Goal: Task Accomplishment & Management: Use online tool/utility

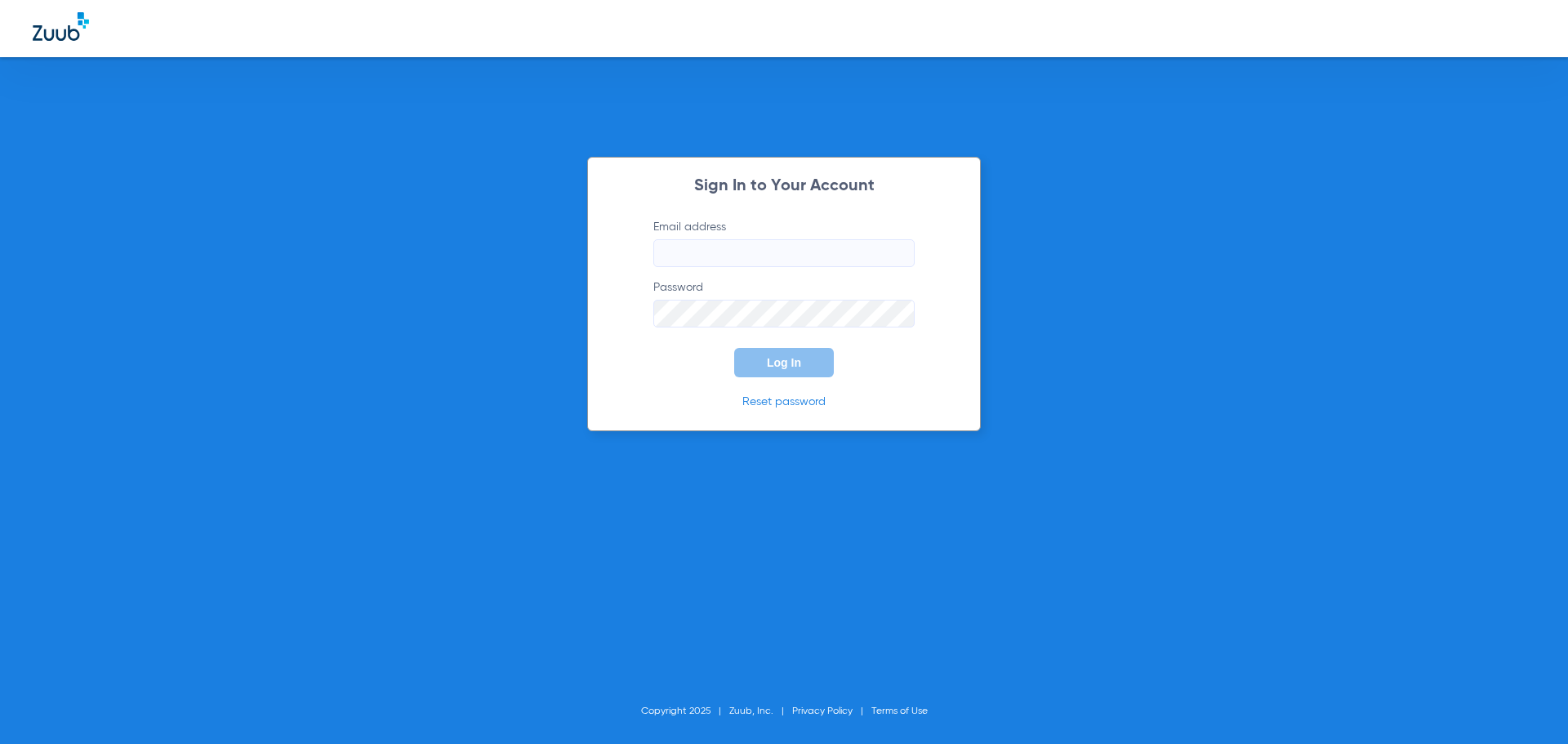
click at [723, 259] on input "Email address" at bounding box center [784, 253] width 261 height 28
type input "L"
type input "[EMAIL_ADDRESS][DOMAIN_NAME]"
click at [734, 348] on button "Log In" at bounding box center [784, 363] width 100 height 30
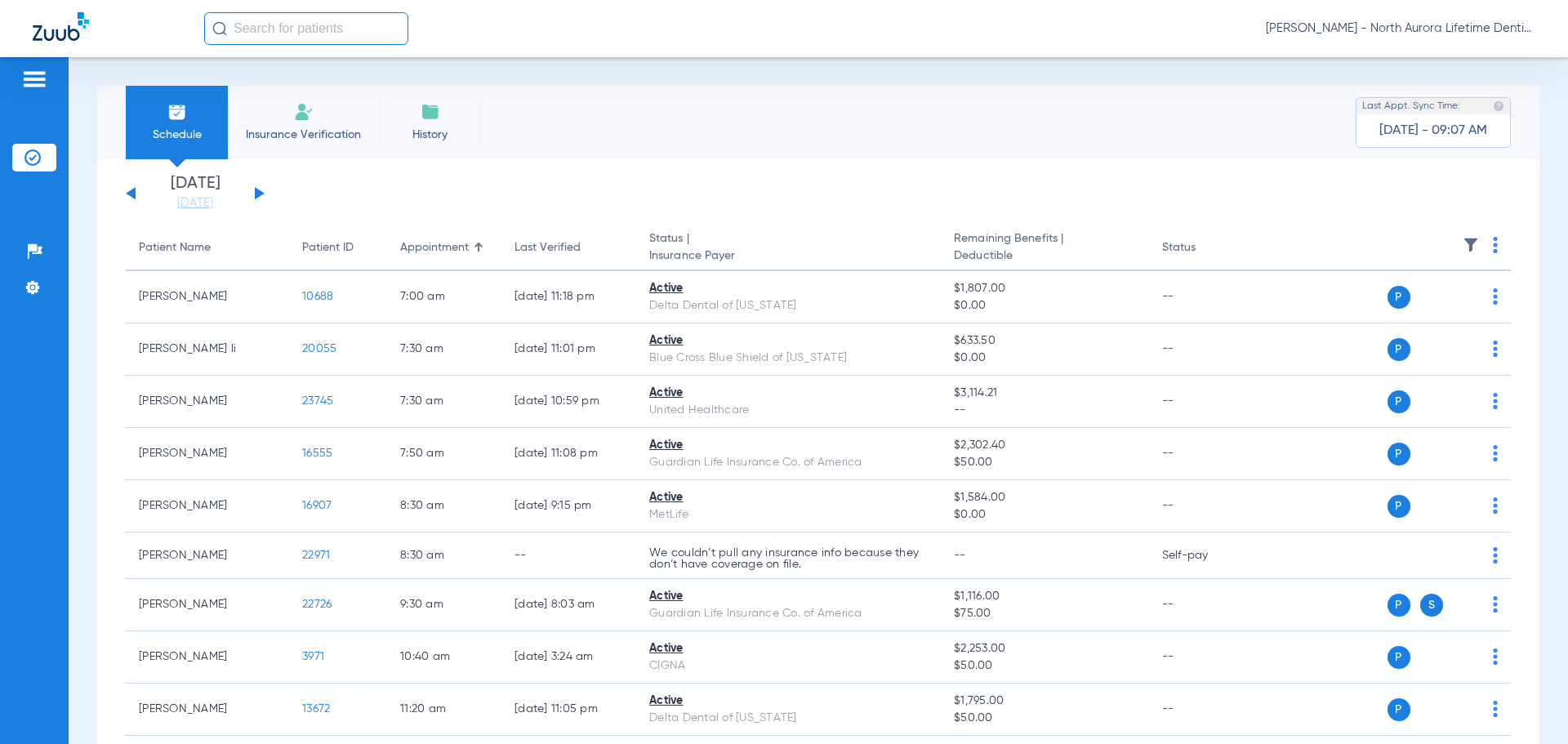
click at [262, 192] on button at bounding box center [259, 193] width 10 height 12
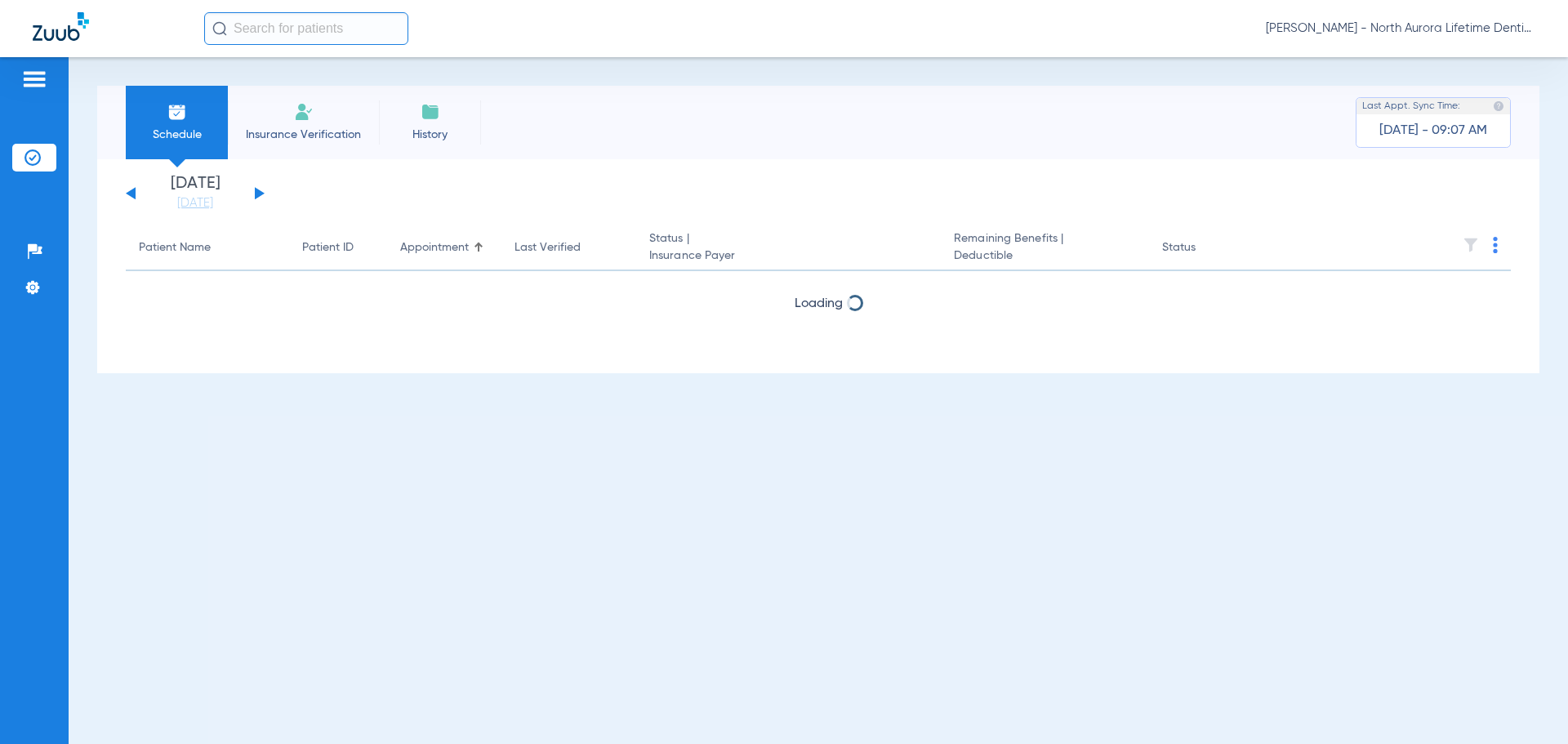
click at [260, 192] on button at bounding box center [259, 193] width 10 height 12
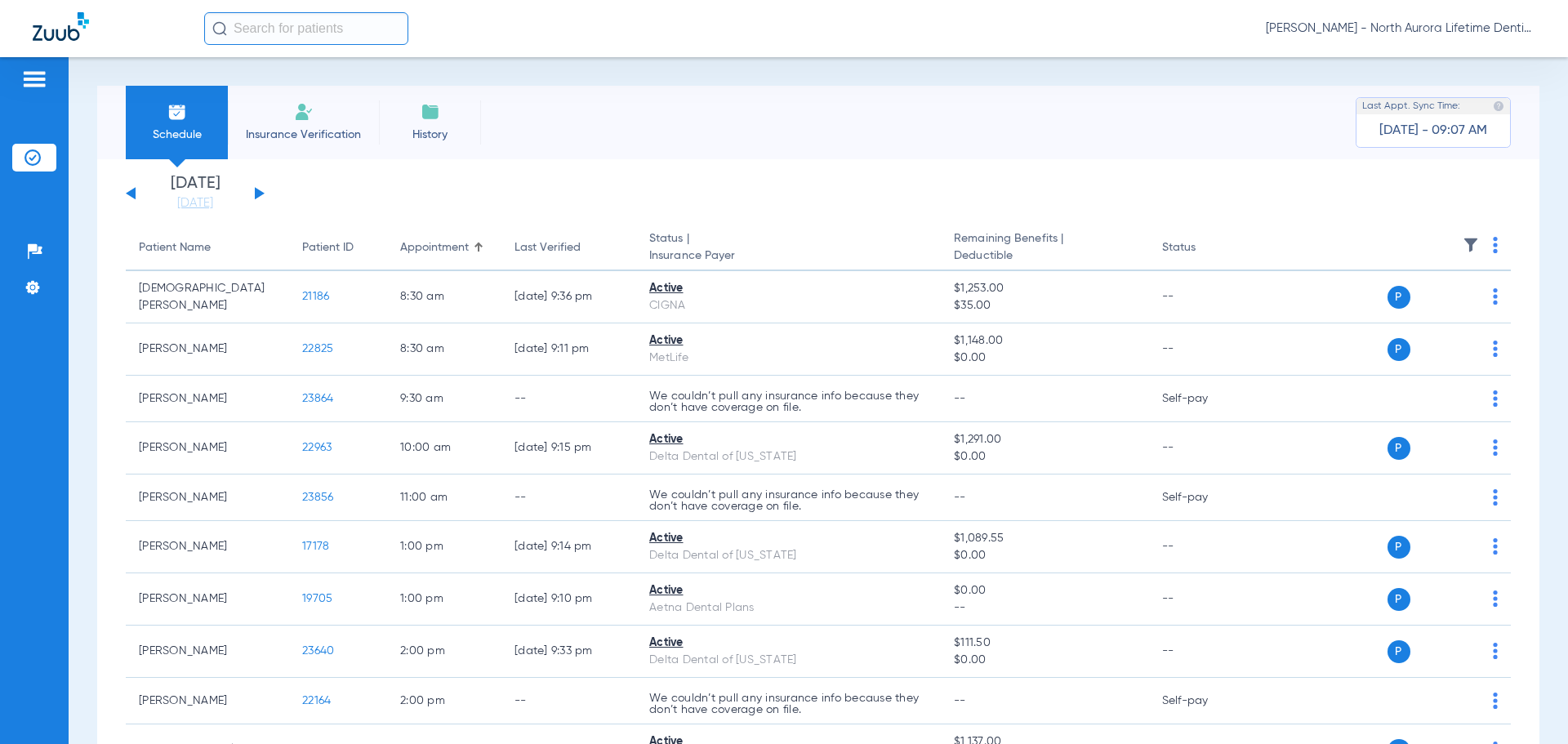
click at [260, 192] on button at bounding box center [259, 193] width 10 height 12
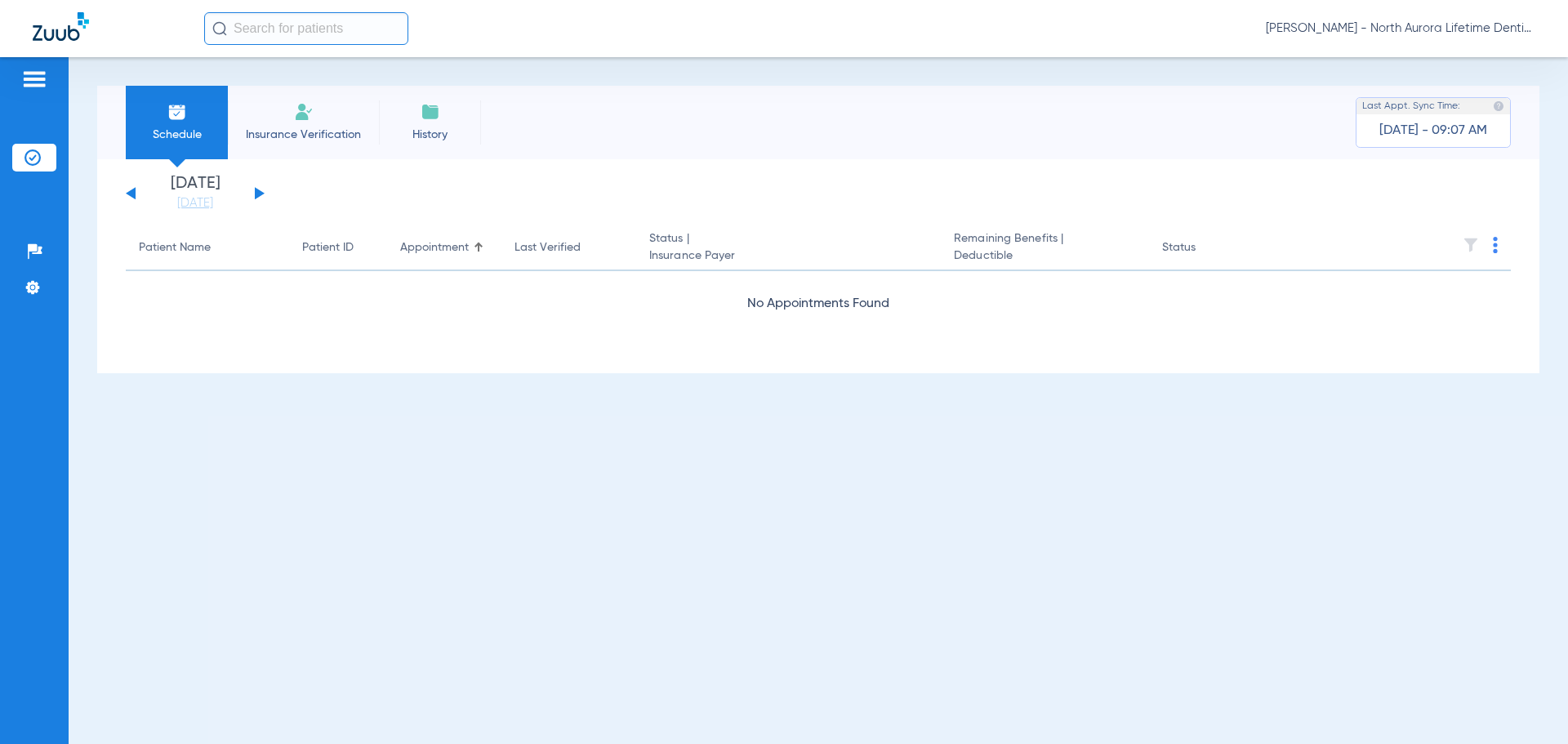
click at [260, 192] on button at bounding box center [259, 193] width 10 height 12
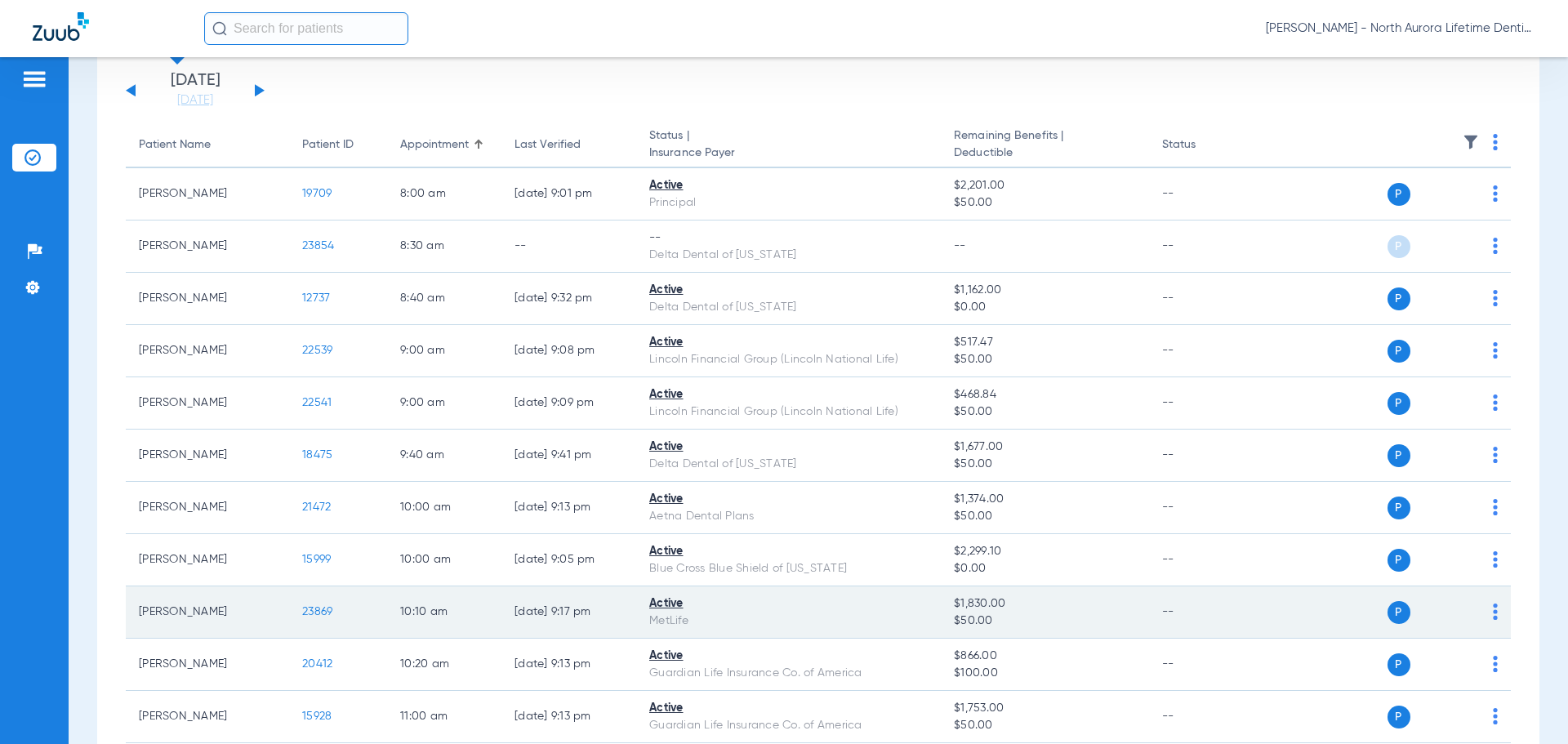
scroll to position [327, 0]
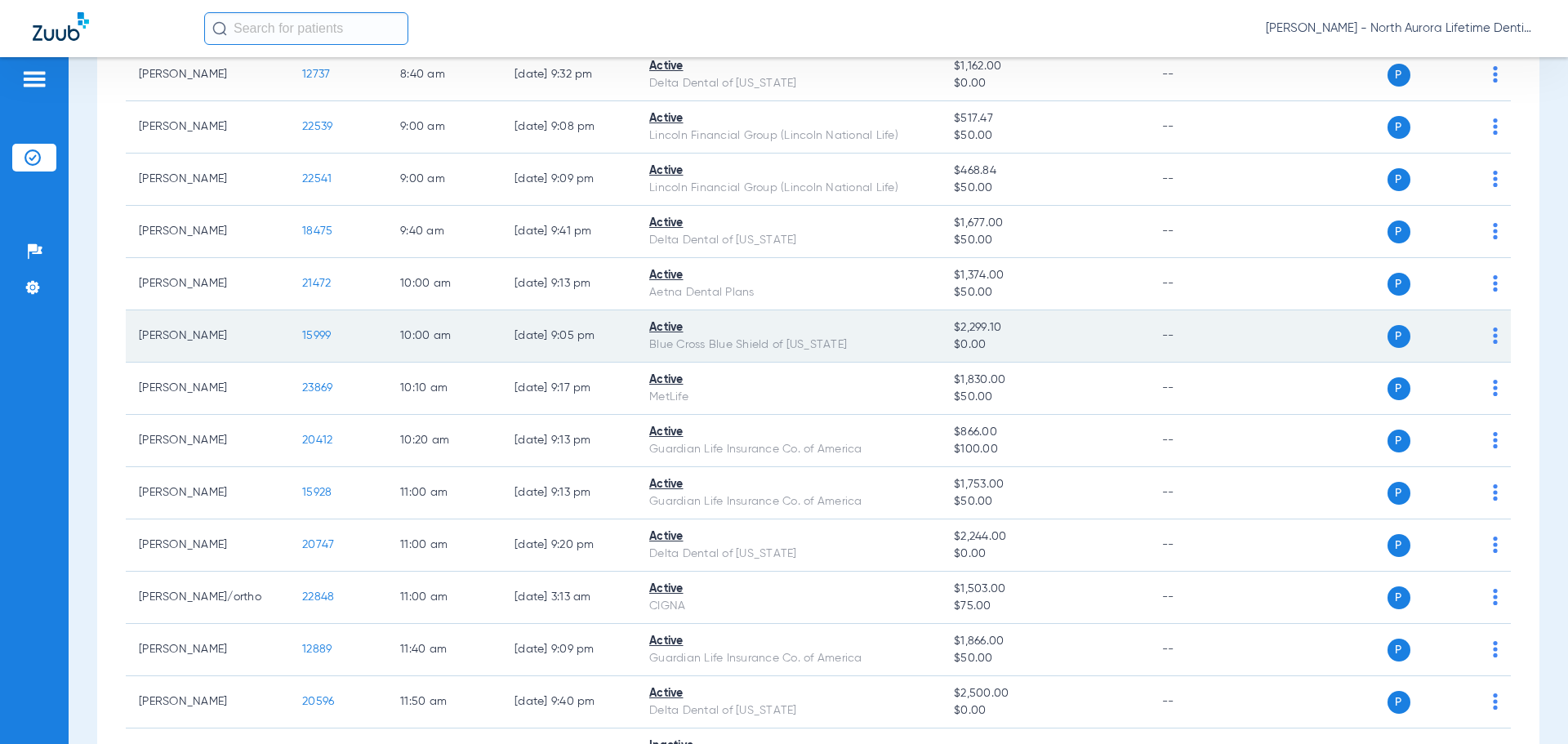
click at [325, 334] on span "15999" at bounding box center [316, 335] width 29 height 11
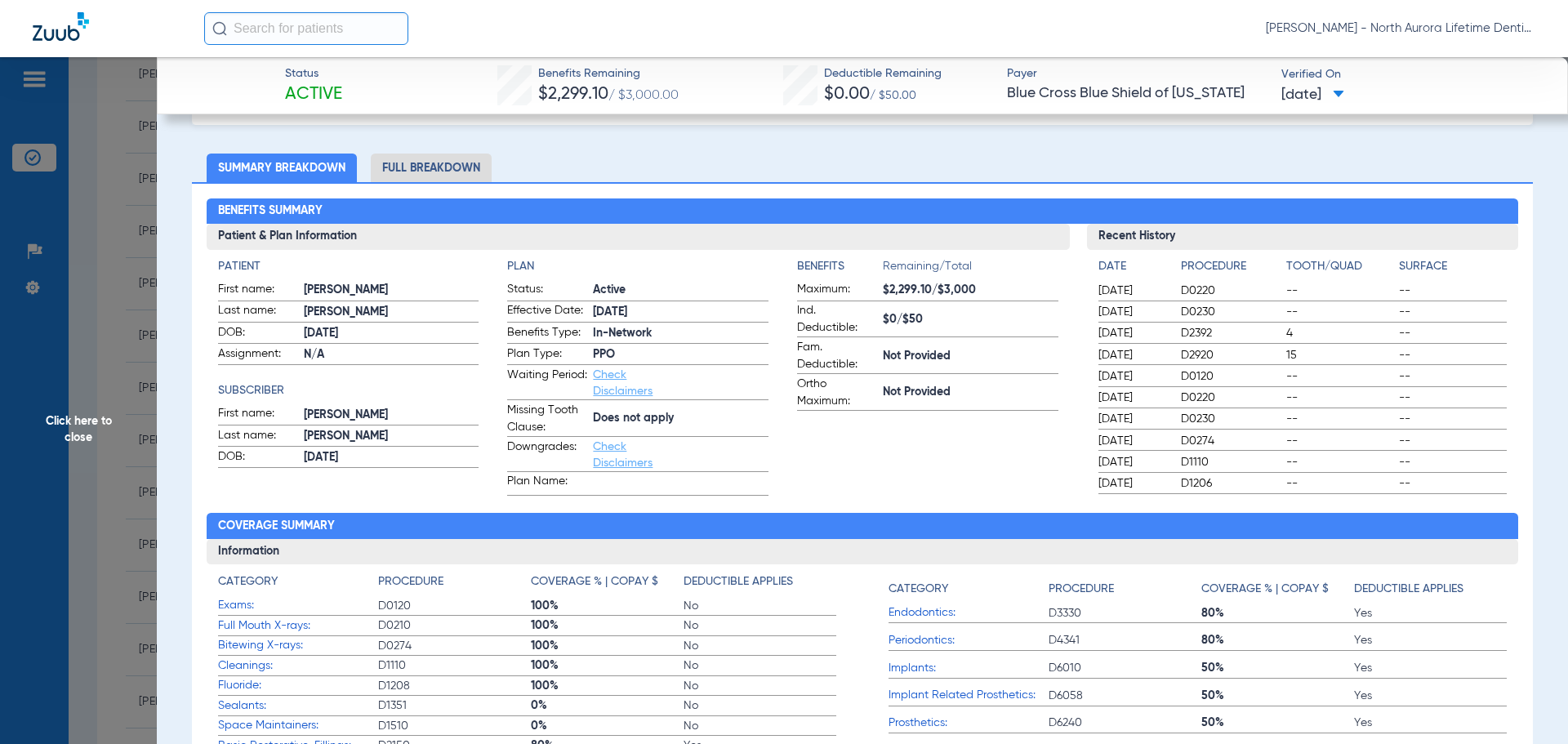
scroll to position [82, 0]
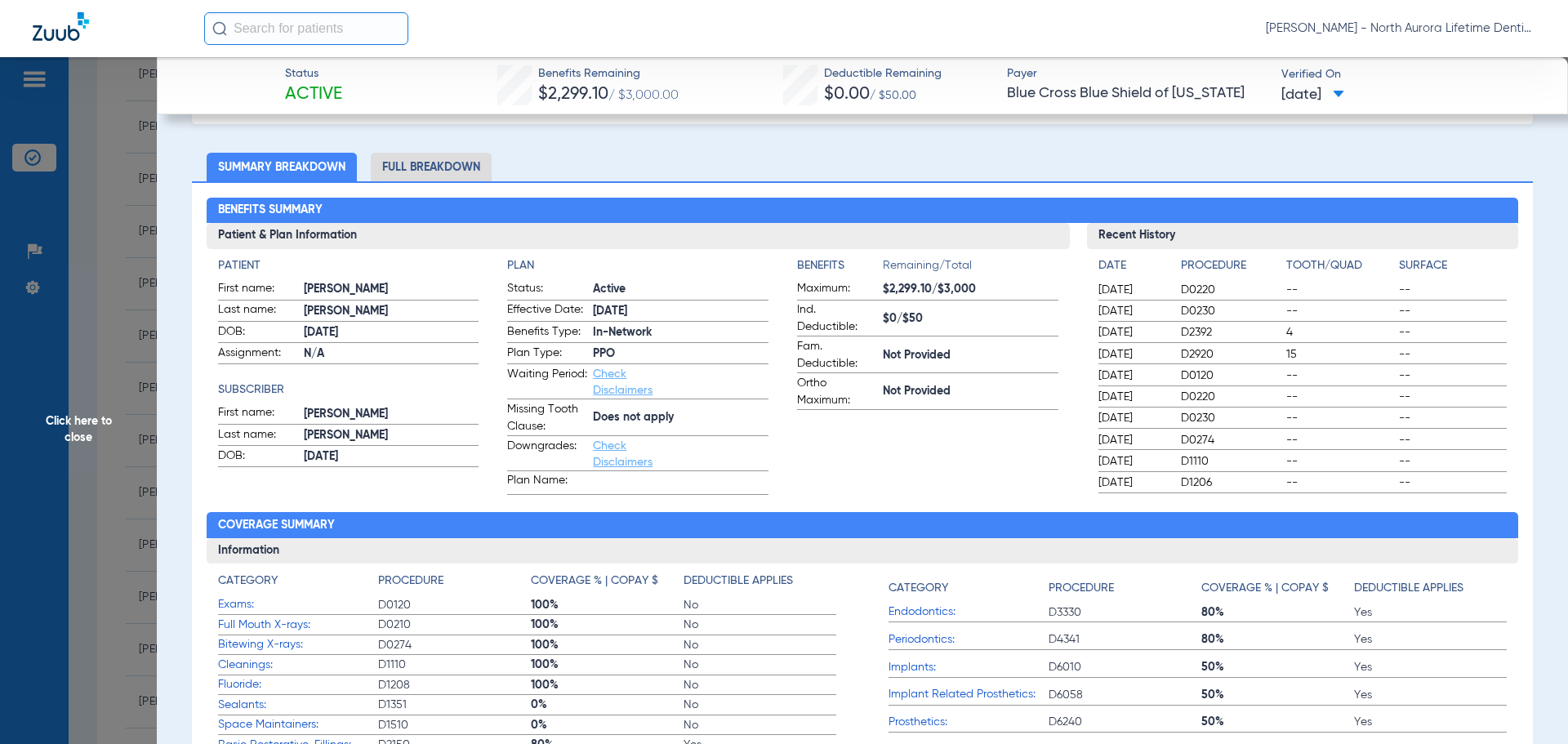
click at [447, 170] on li "Full Breakdown" at bounding box center [431, 167] width 120 height 29
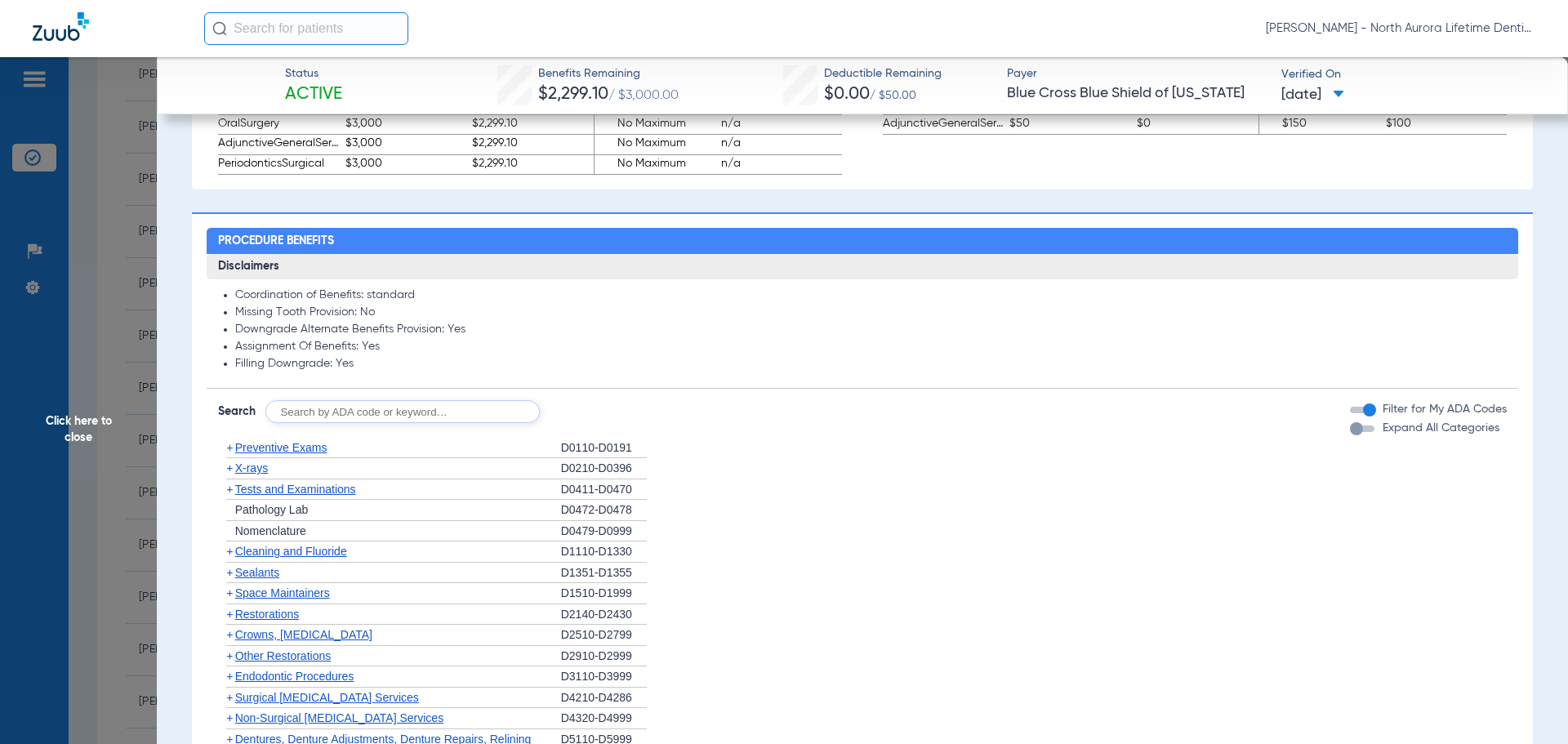
scroll to position [1470, 0]
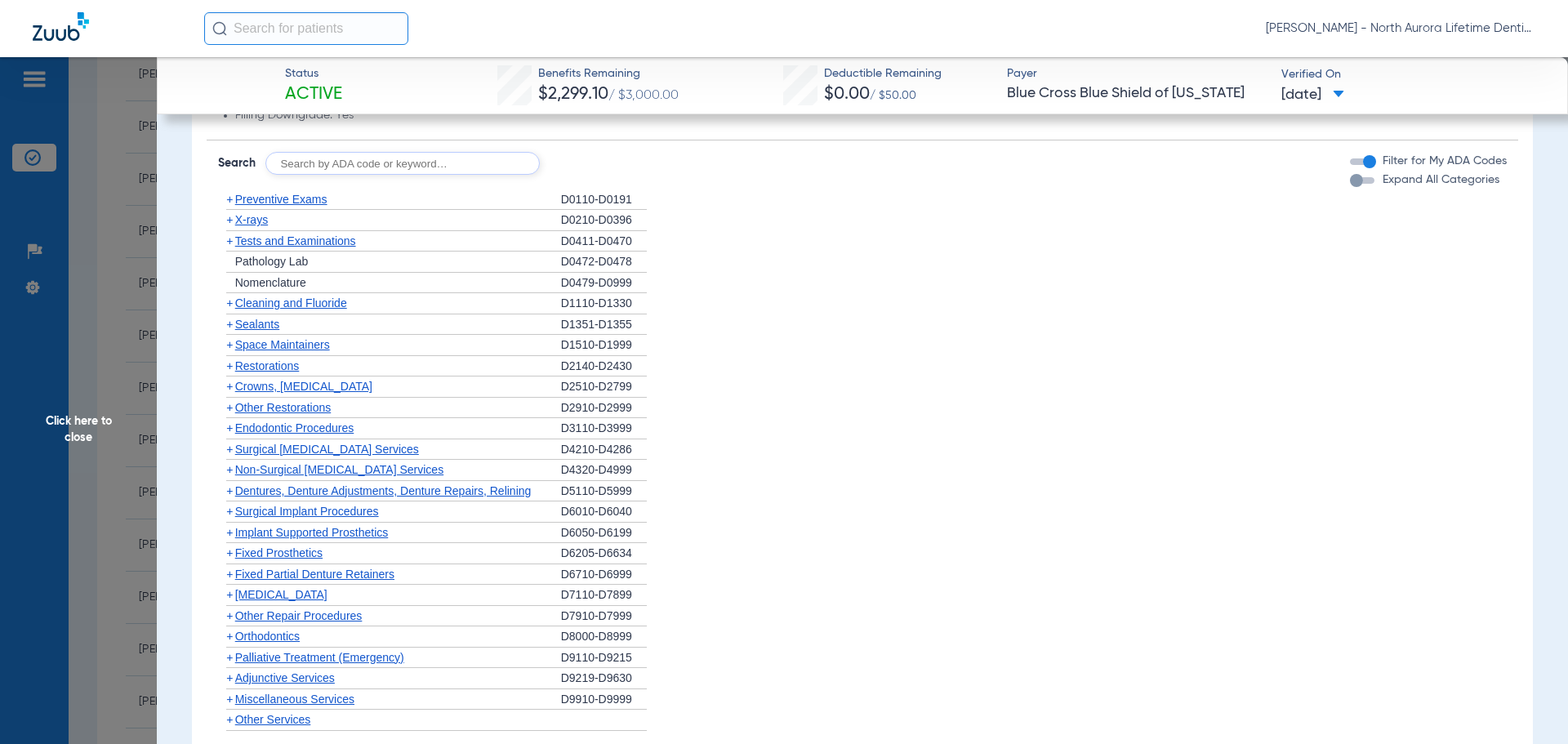
click at [1349, 181] on div "button" at bounding box center [1356, 181] width 13 height 13
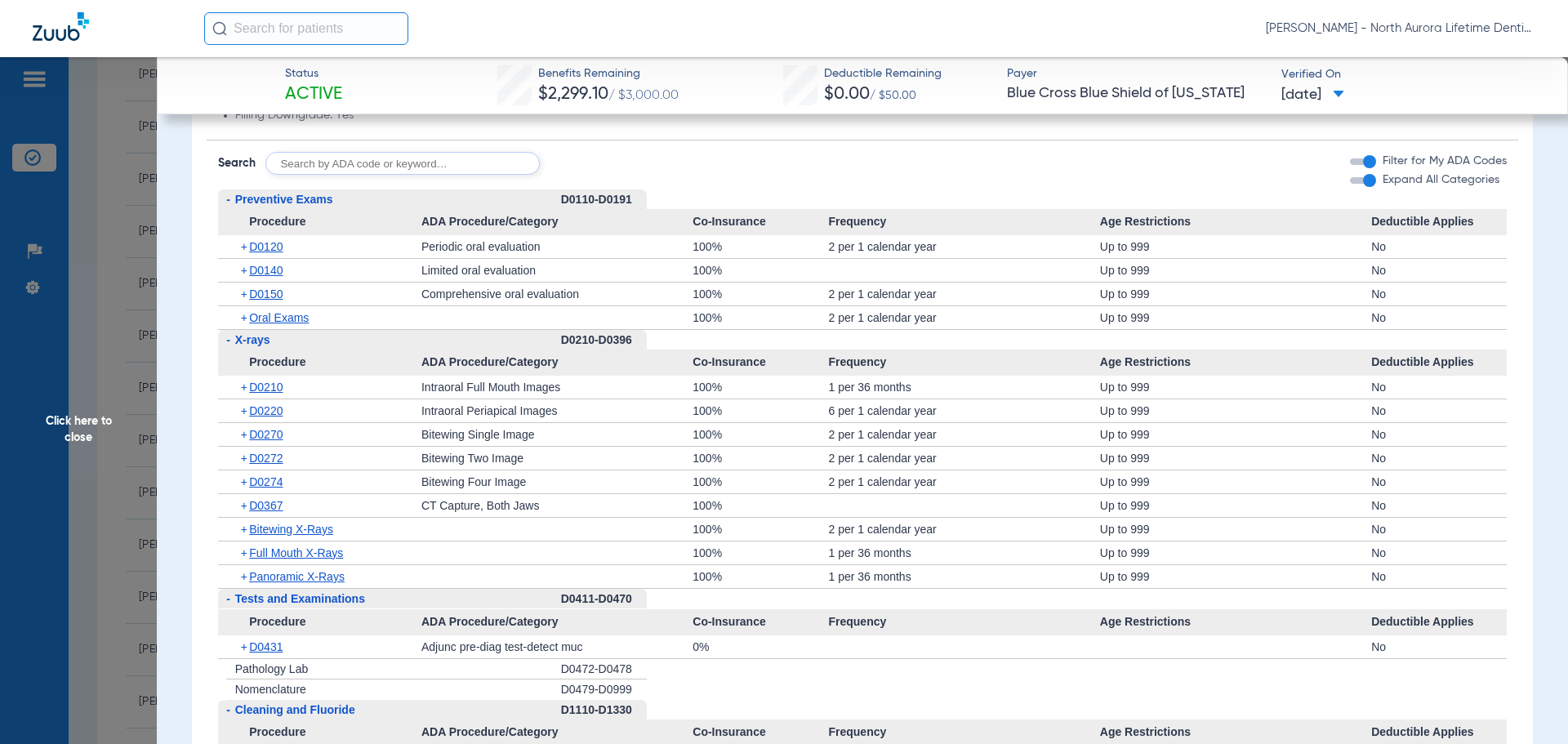
click at [83, 424] on span "Click here to close" at bounding box center [78, 429] width 157 height 744
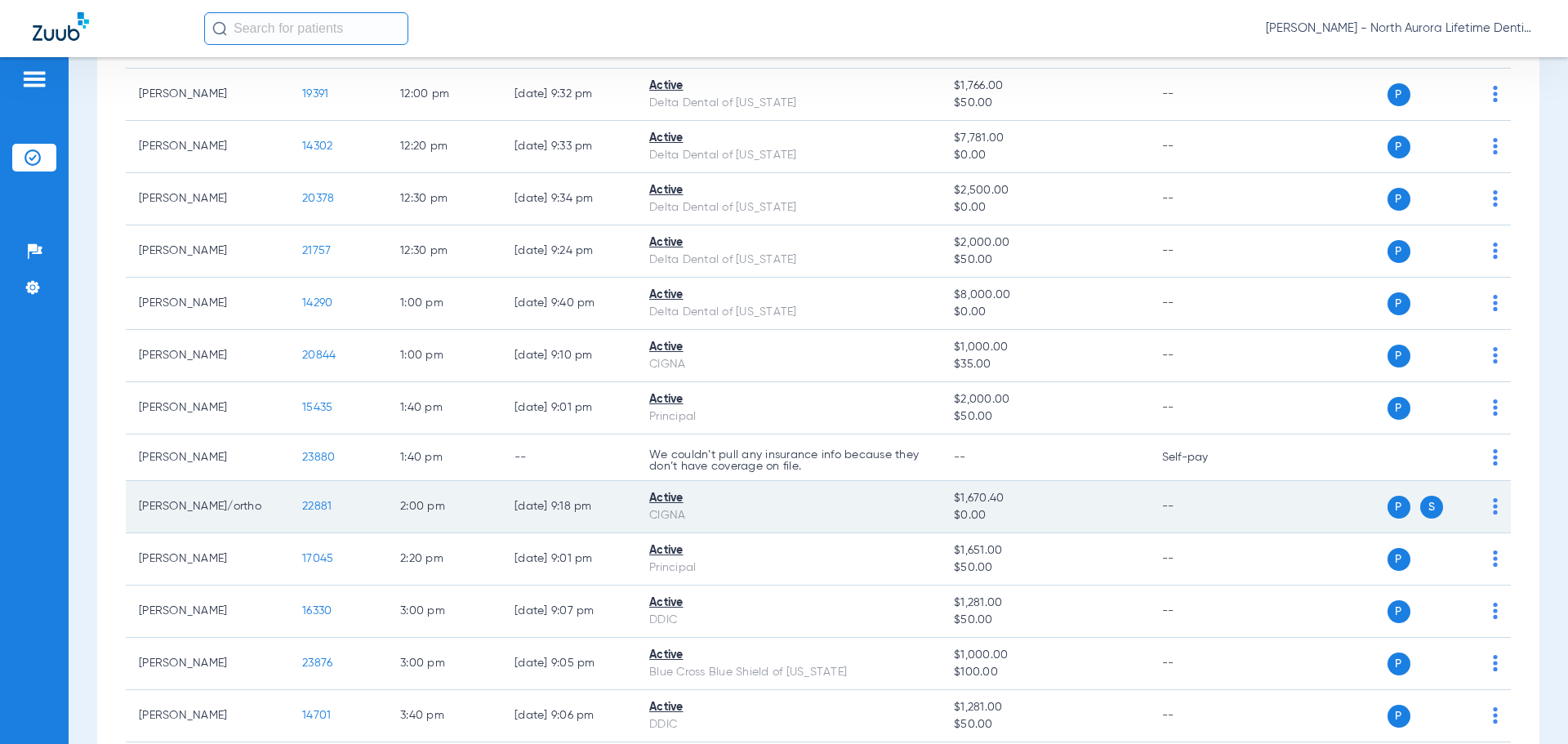
scroll to position [1226, 0]
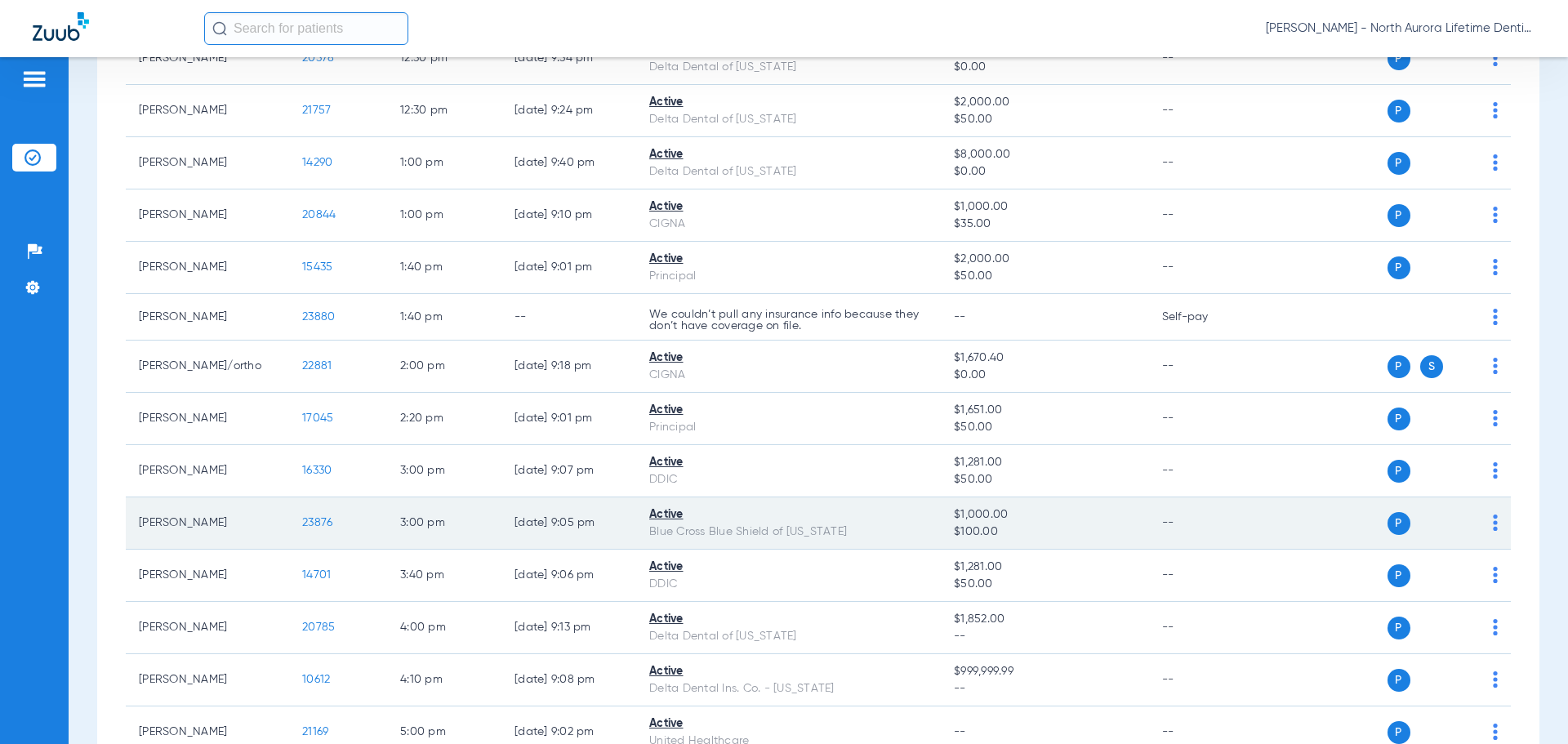
click at [321, 524] on span "23876" at bounding box center [317, 523] width 31 height 11
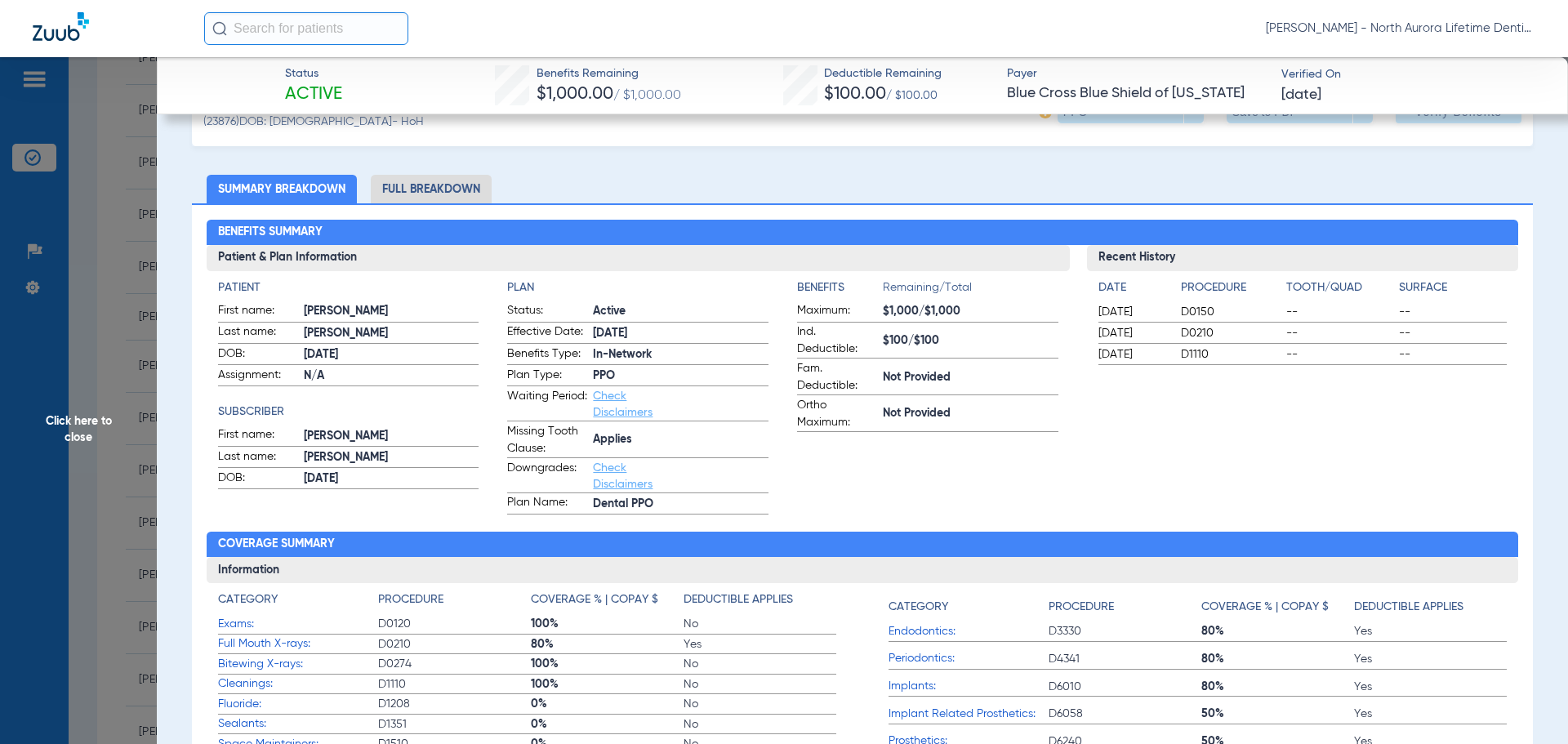
scroll to position [0, 0]
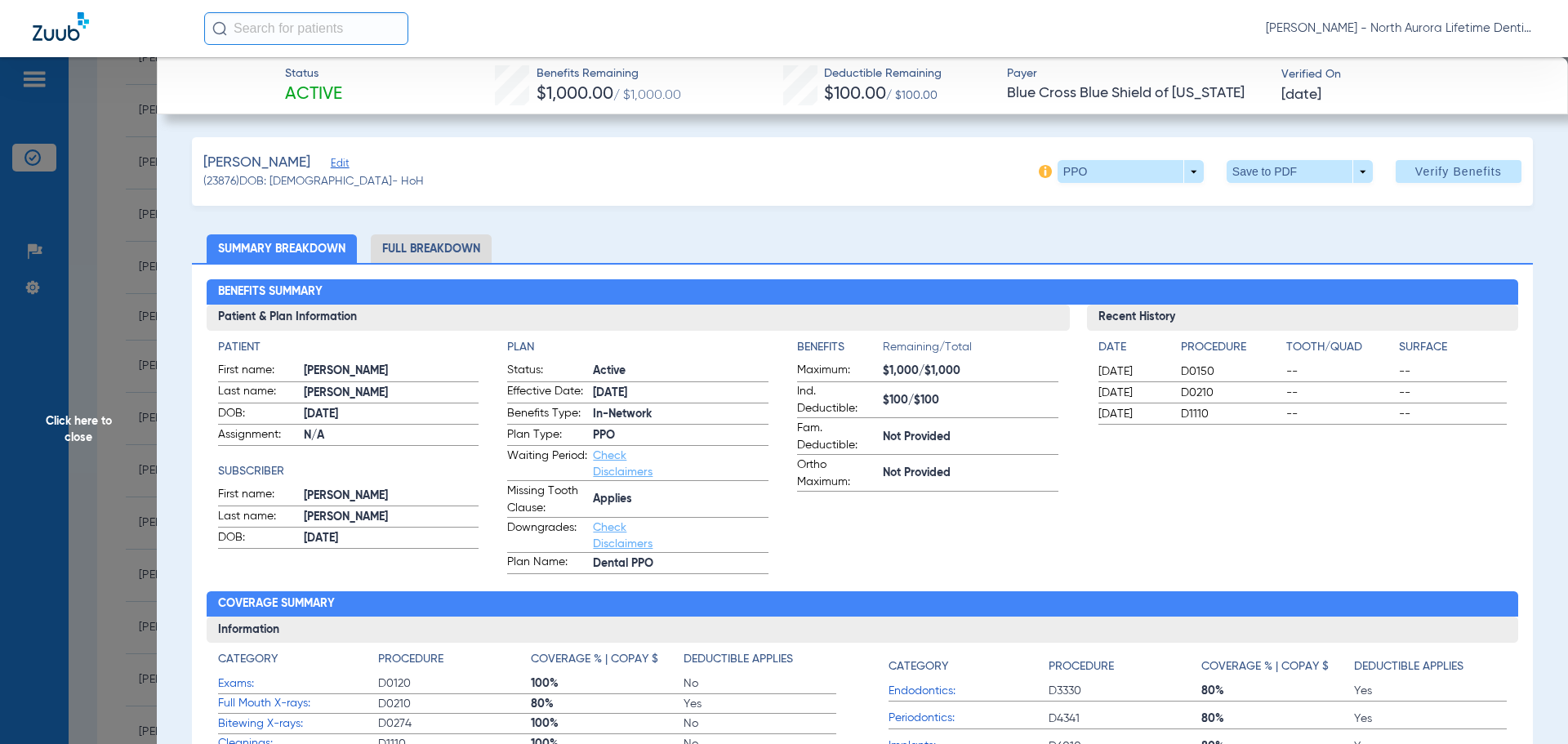
click at [425, 258] on li "Full Breakdown" at bounding box center [431, 248] width 120 height 29
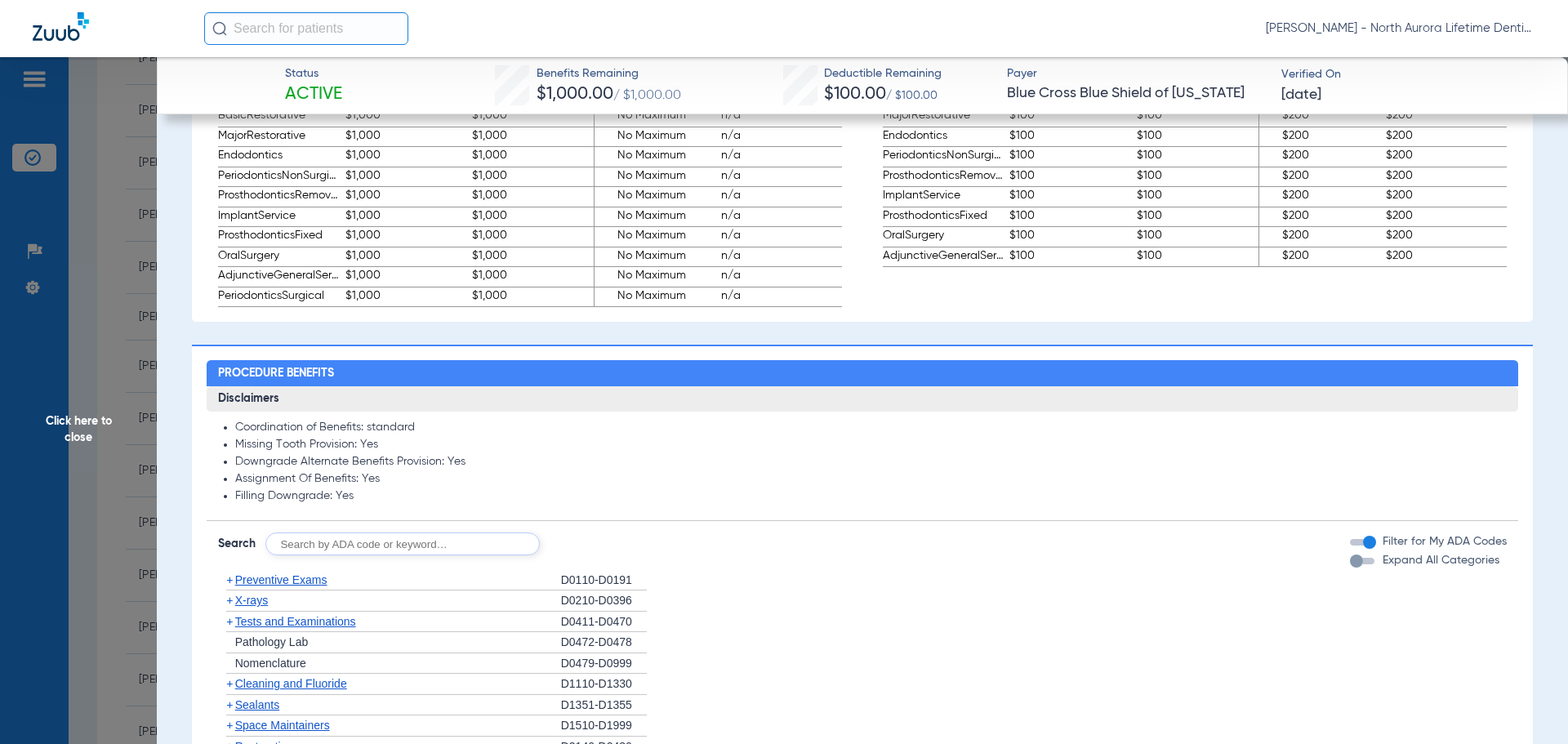
scroll to position [1226, 0]
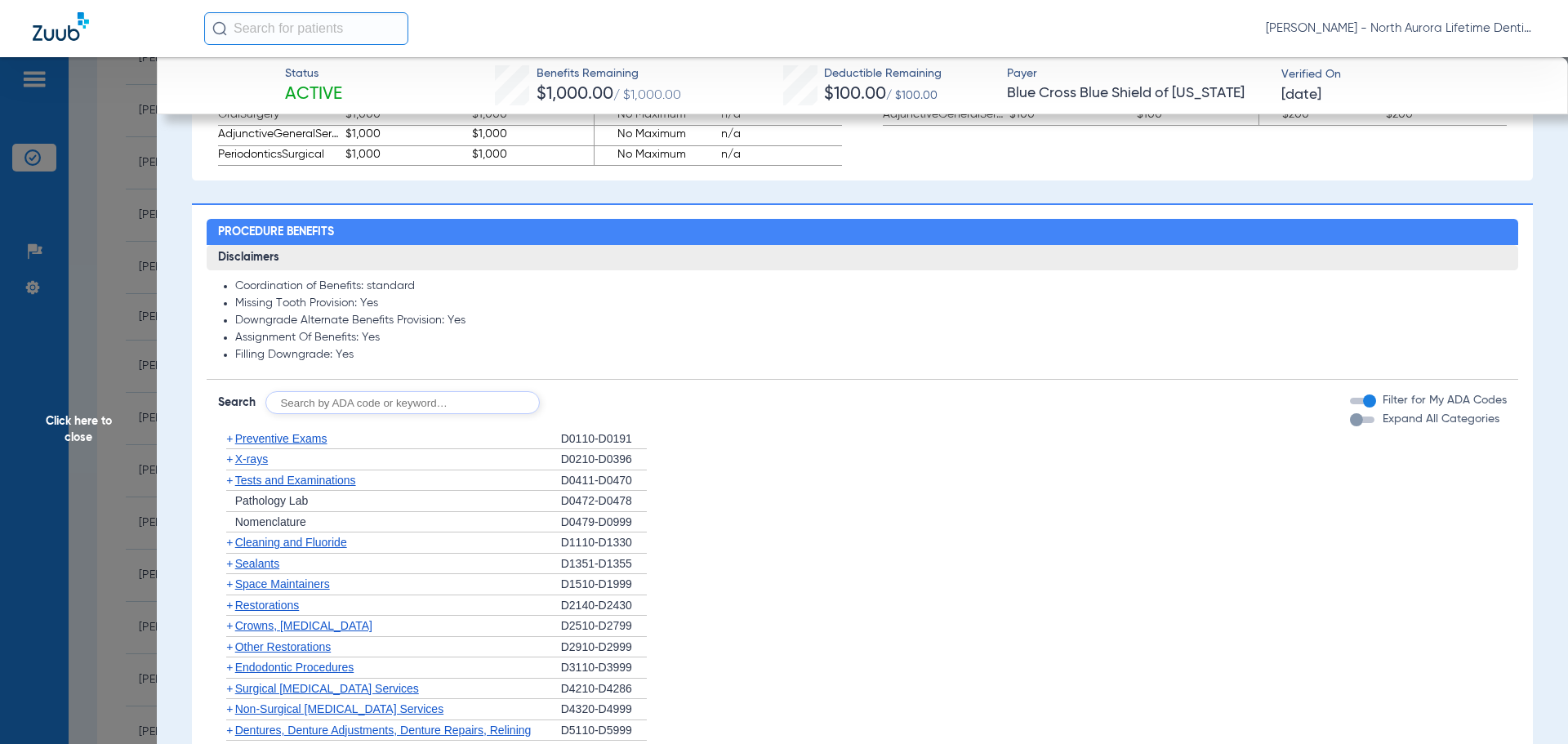
click at [1349, 423] on div "button" at bounding box center [1356, 420] width 13 height 13
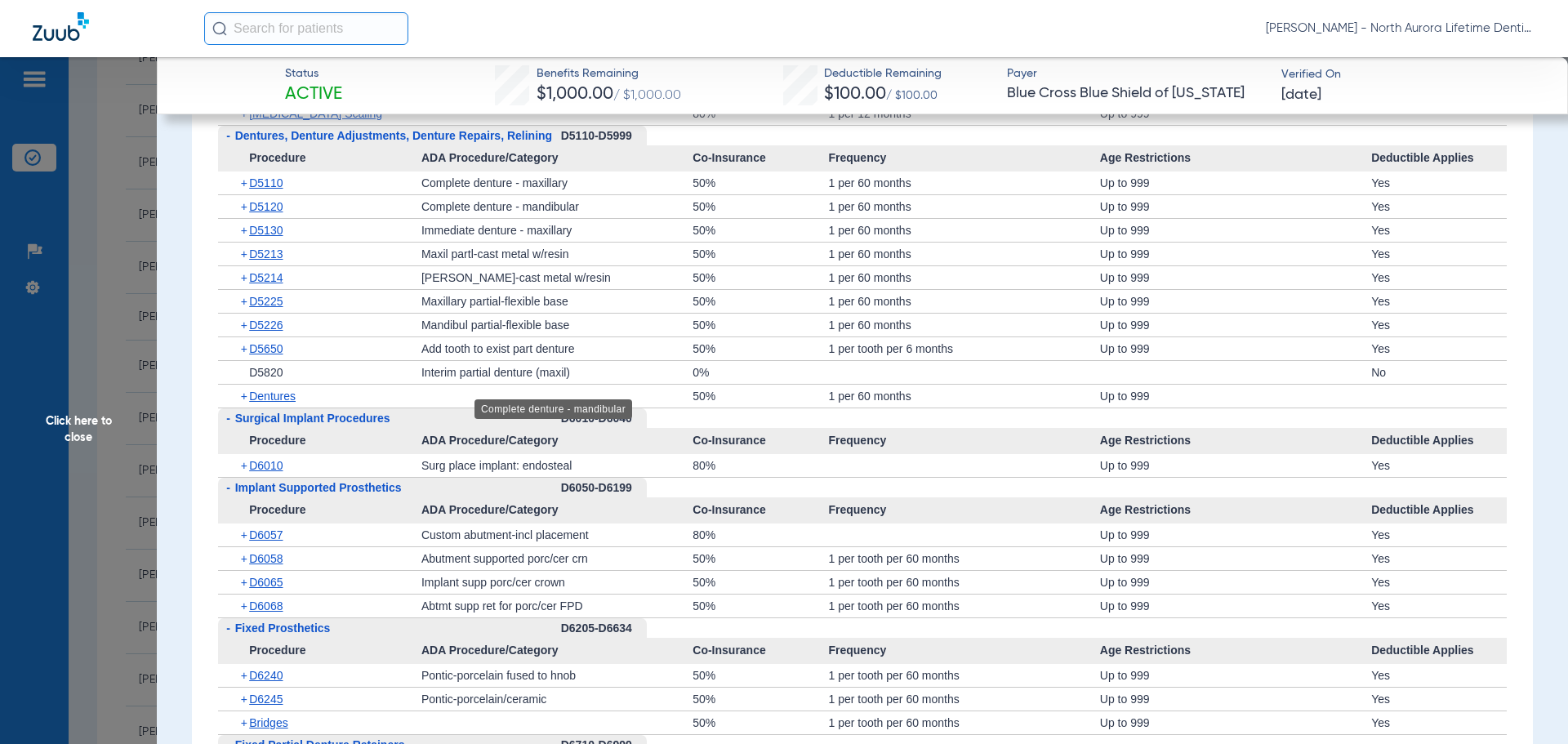
scroll to position [3758, 0]
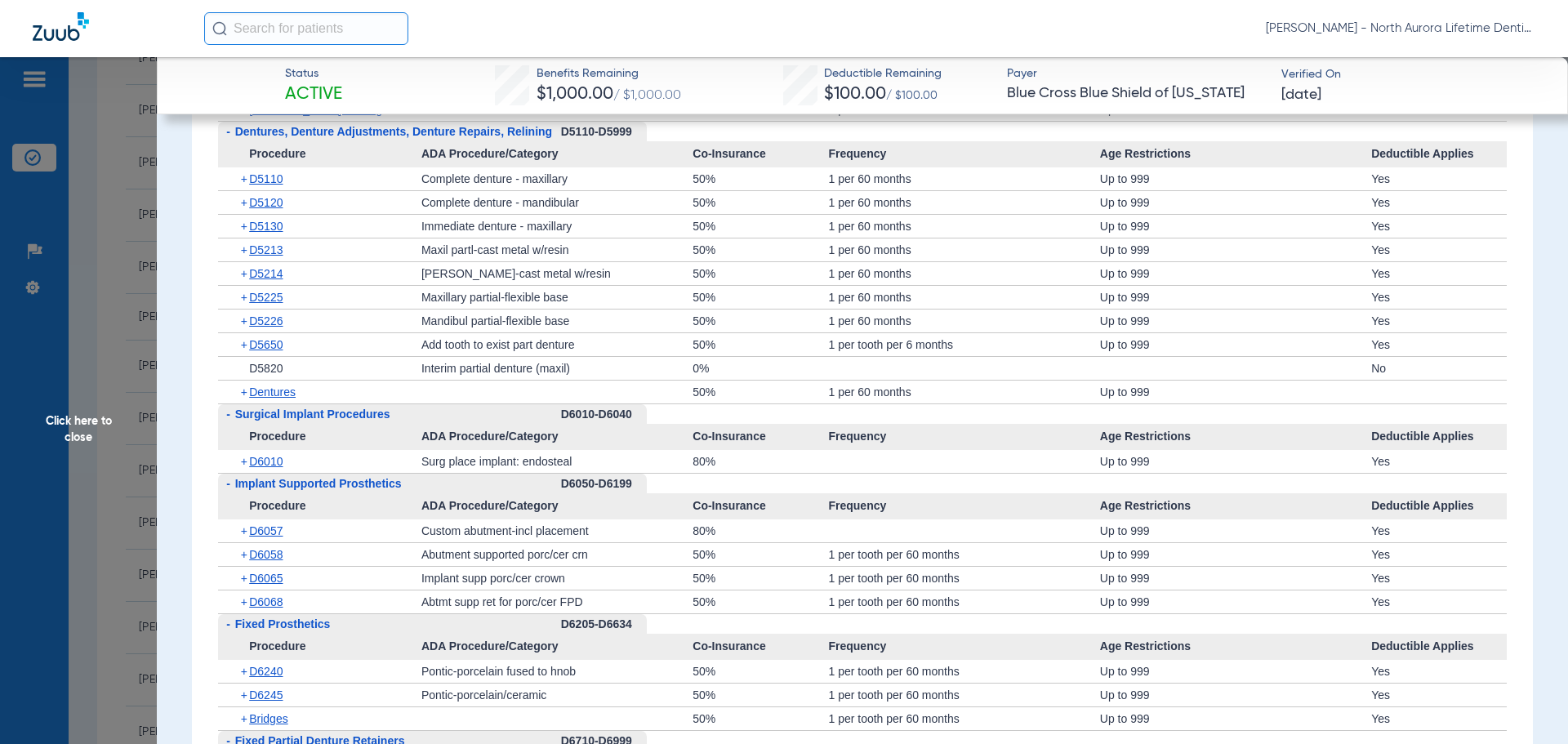
click at [247, 395] on span "+" at bounding box center [245, 392] width 9 height 23
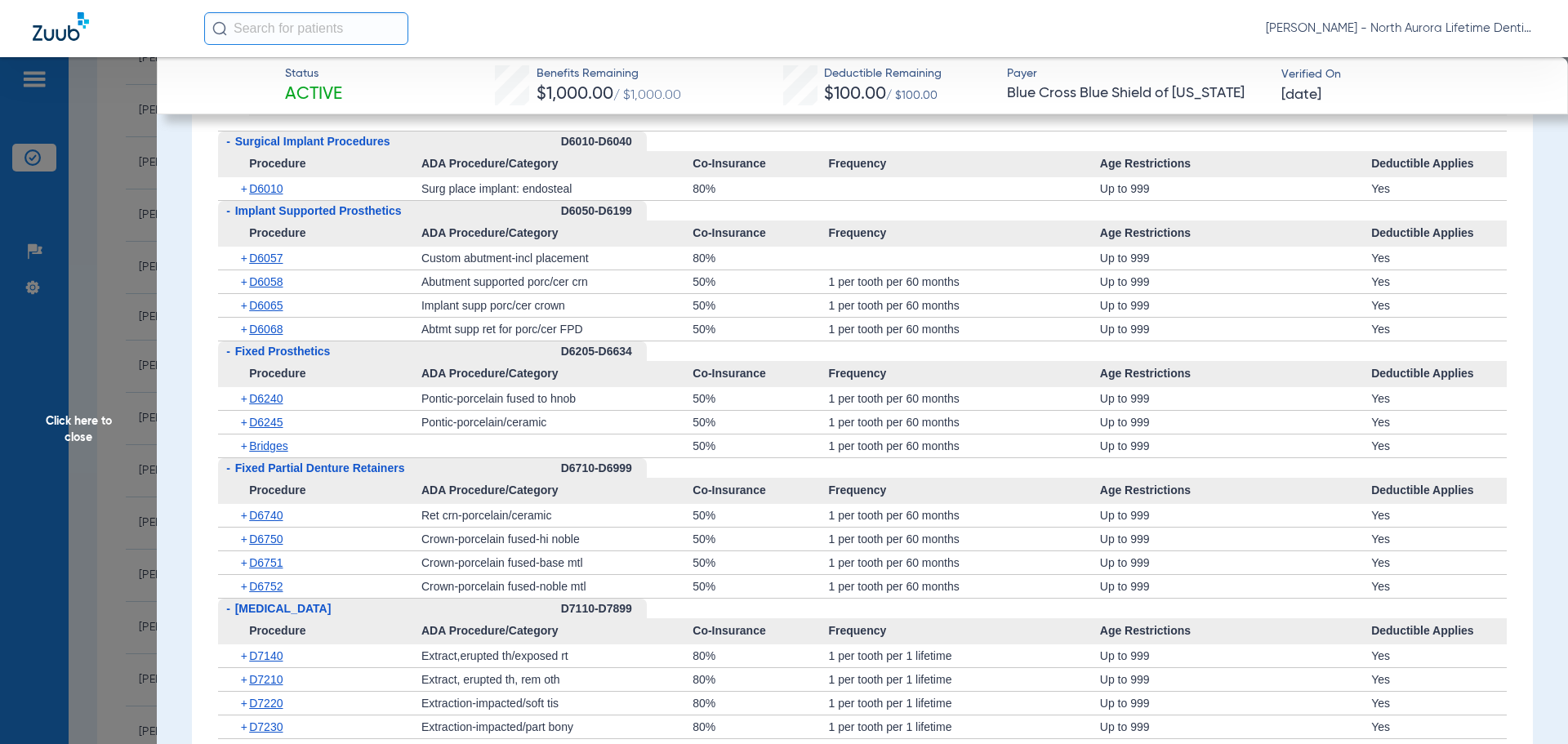
scroll to position [4167, 0]
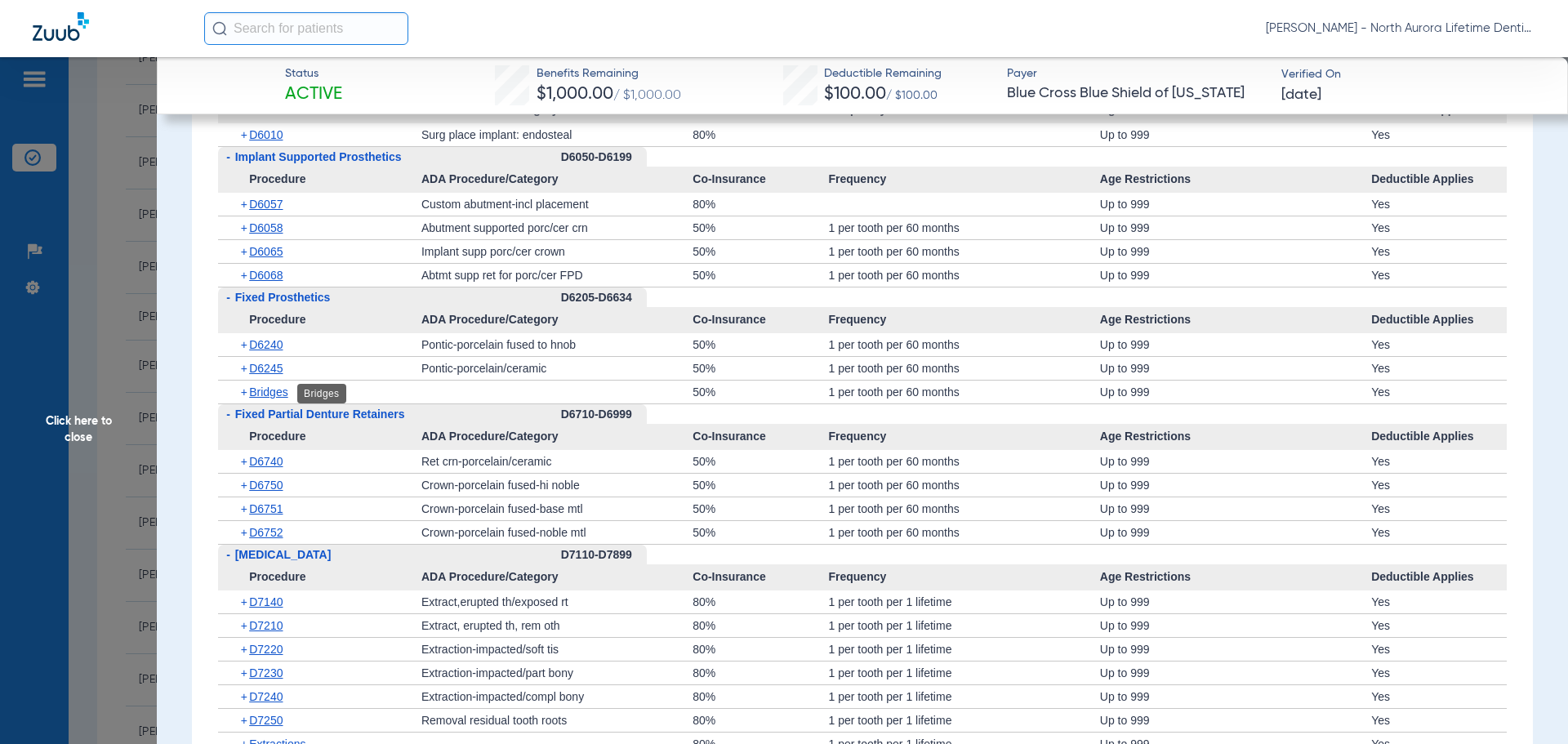
click at [265, 396] on span "Bridges" at bounding box center [268, 392] width 38 height 13
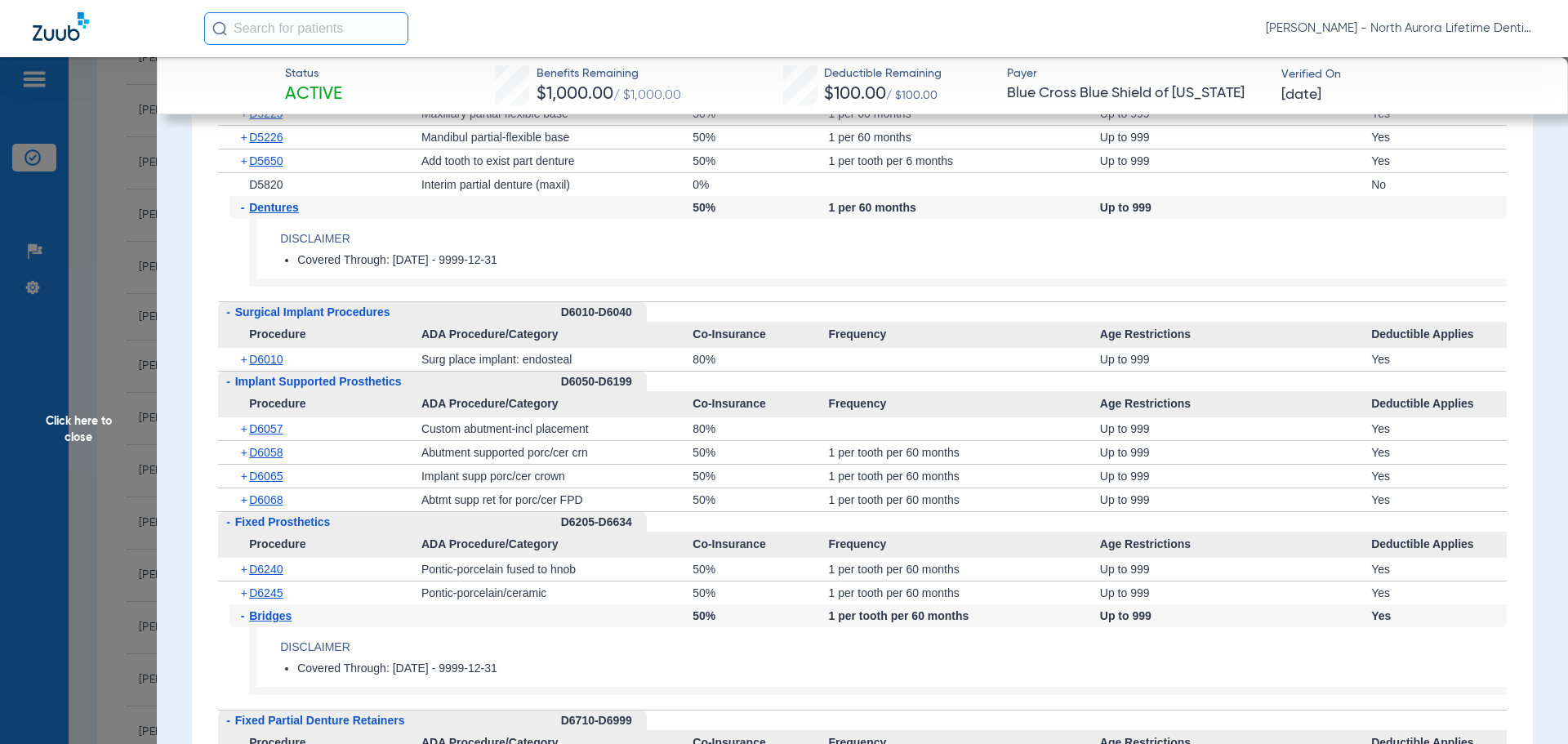
scroll to position [3921, 0]
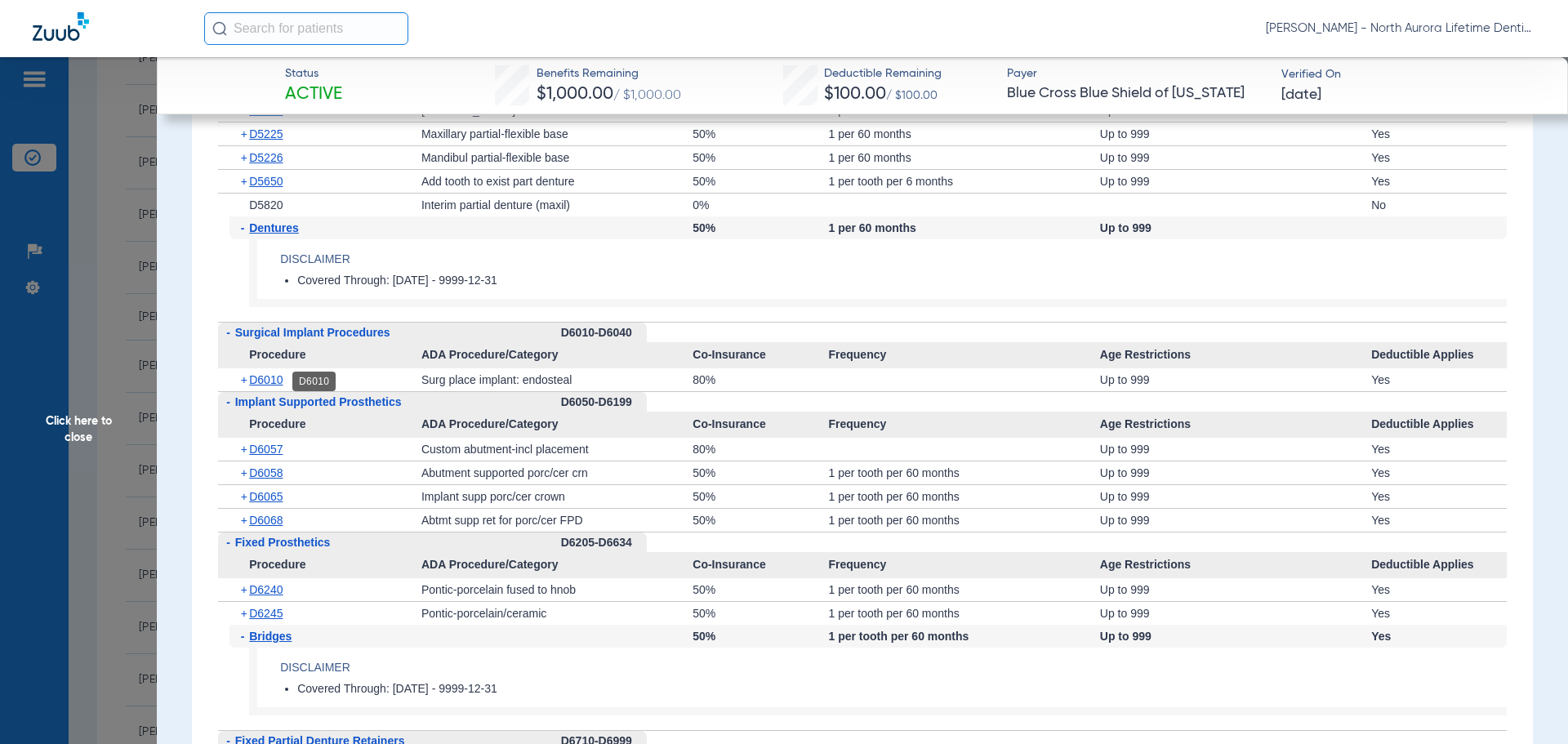
click at [279, 384] on span "D6010" at bounding box center [266, 380] width 33 height 13
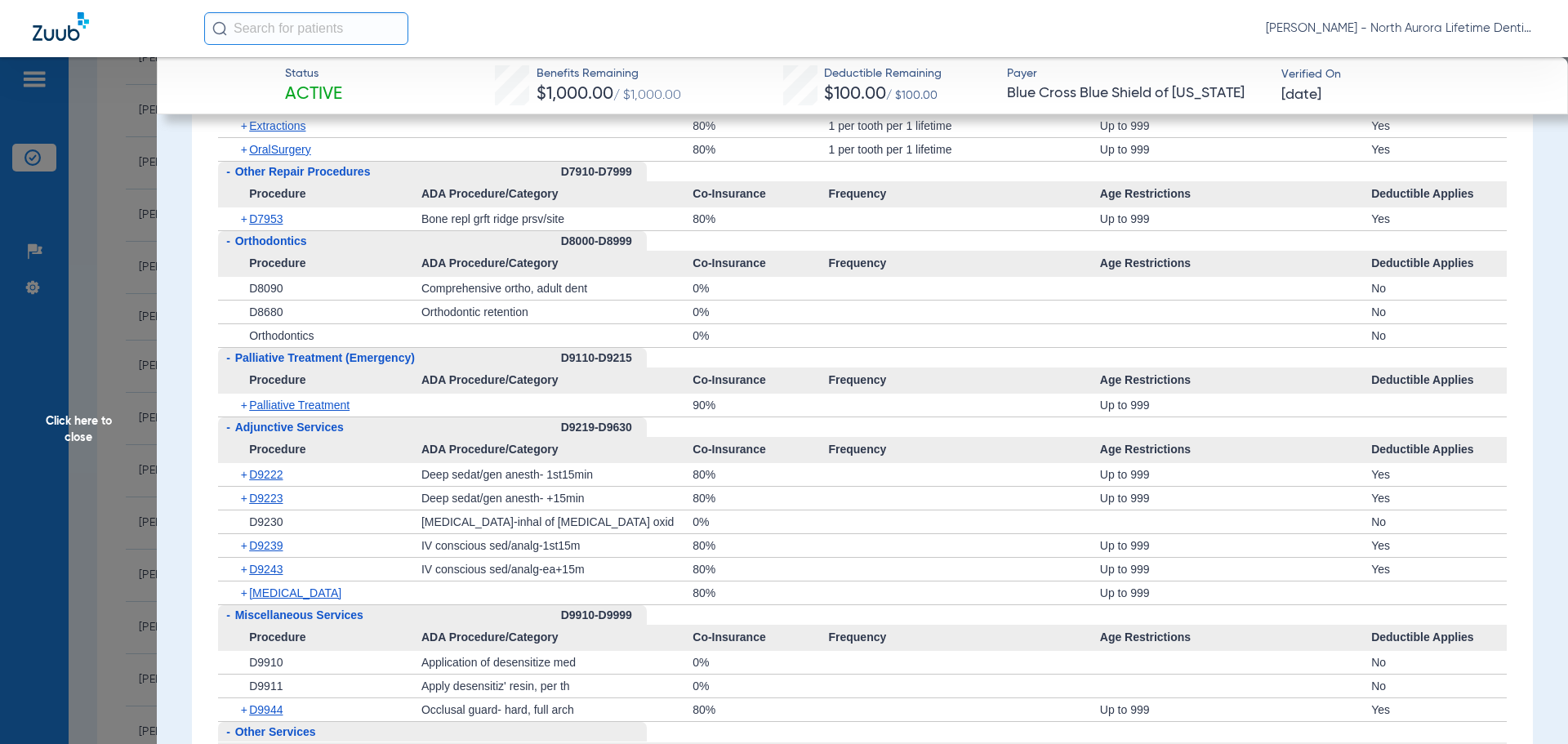
scroll to position [4917, 0]
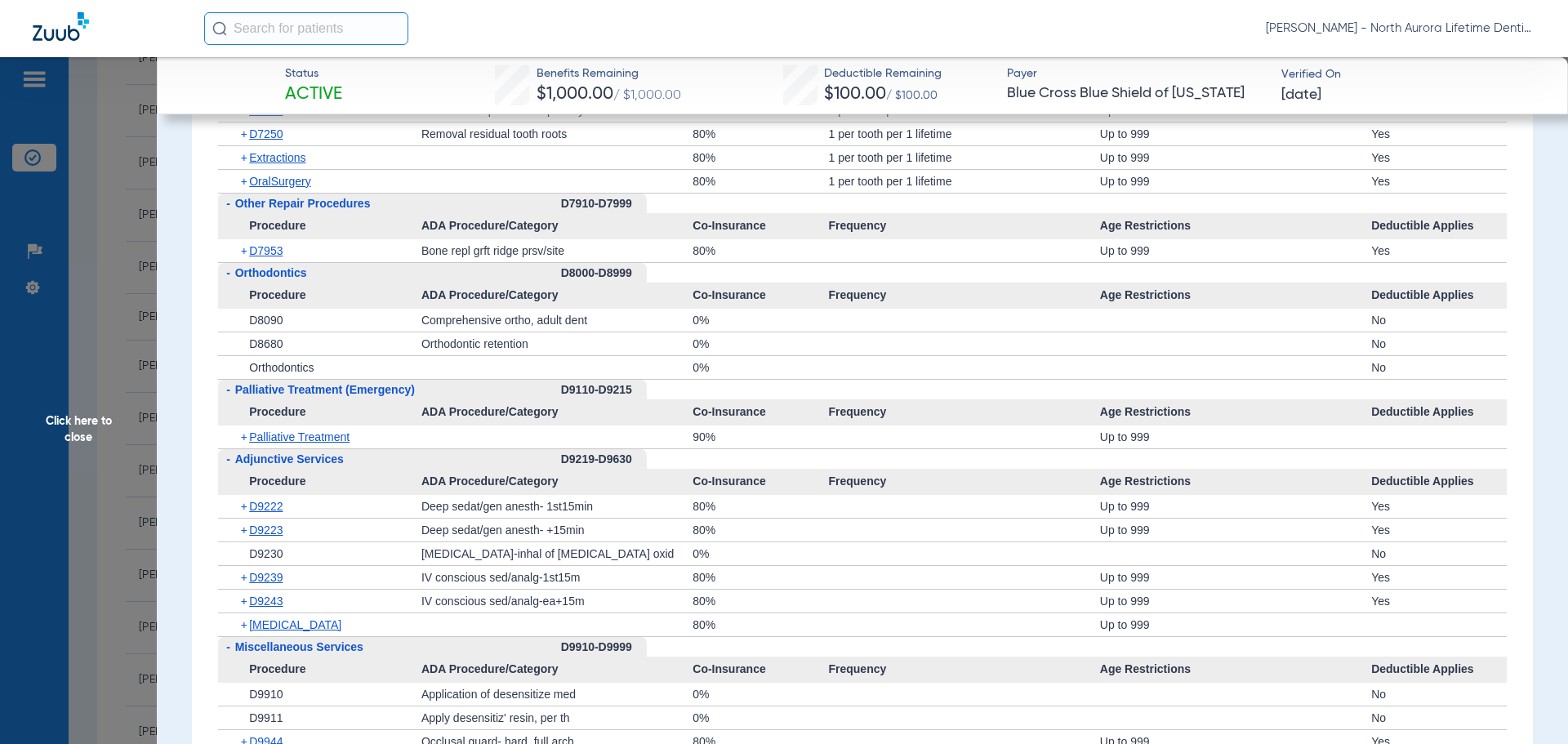
click at [90, 431] on span "Click here to close" at bounding box center [78, 429] width 157 height 744
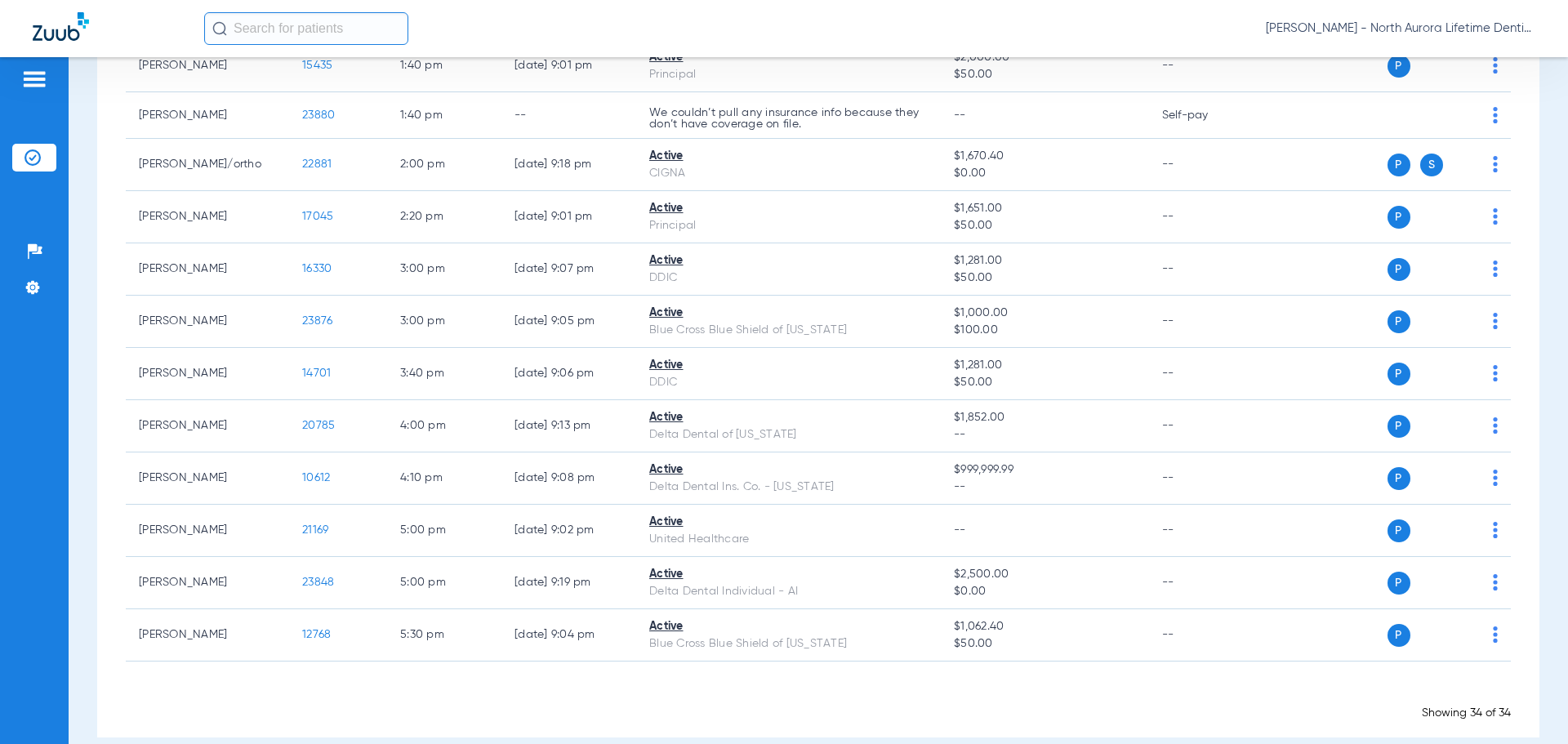
scroll to position [1449, 0]
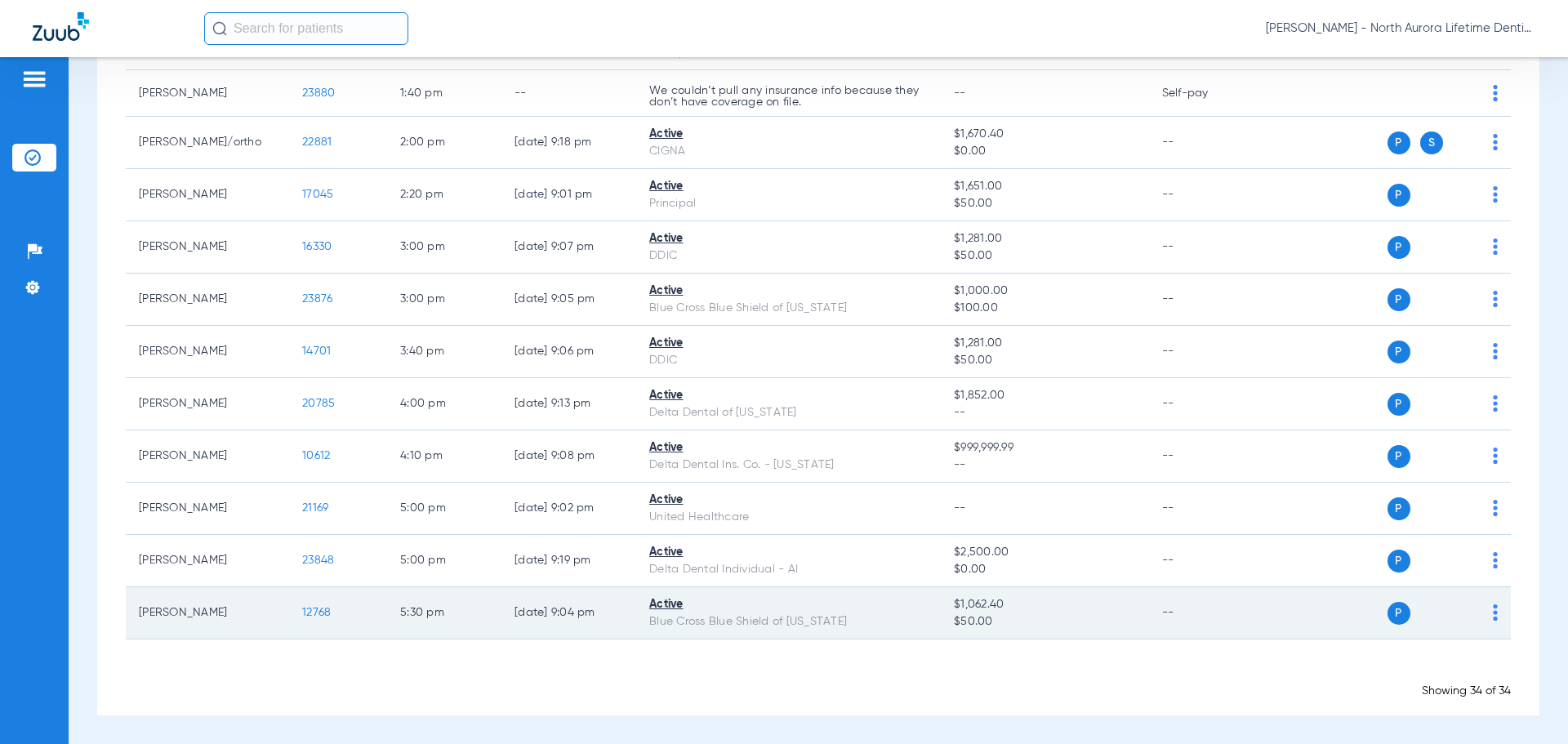
click at [320, 612] on span "12768" at bounding box center [316, 612] width 29 height 11
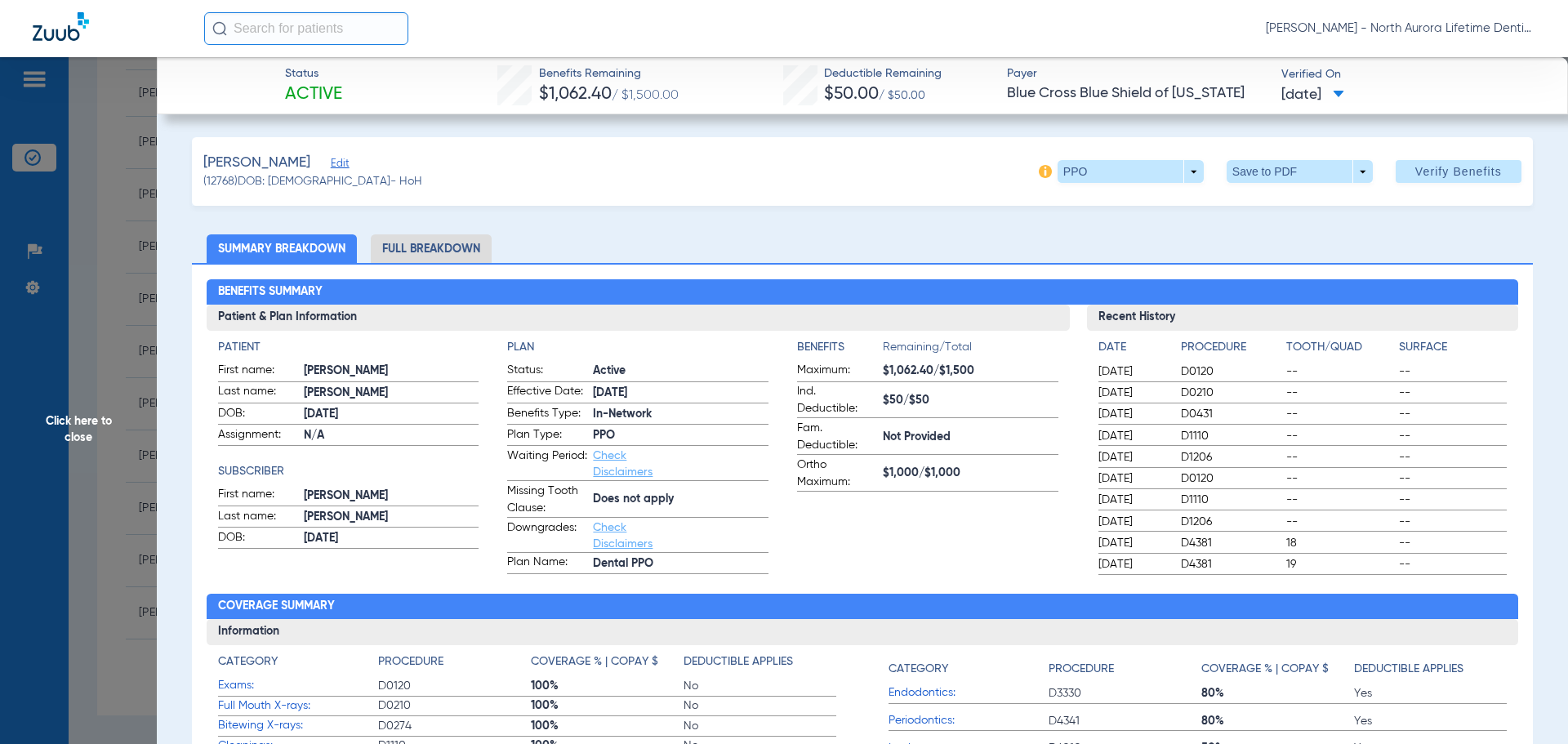
click at [430, 254] on li "Full Breakdown" at bounding box center [431, 248] width 120 height 29
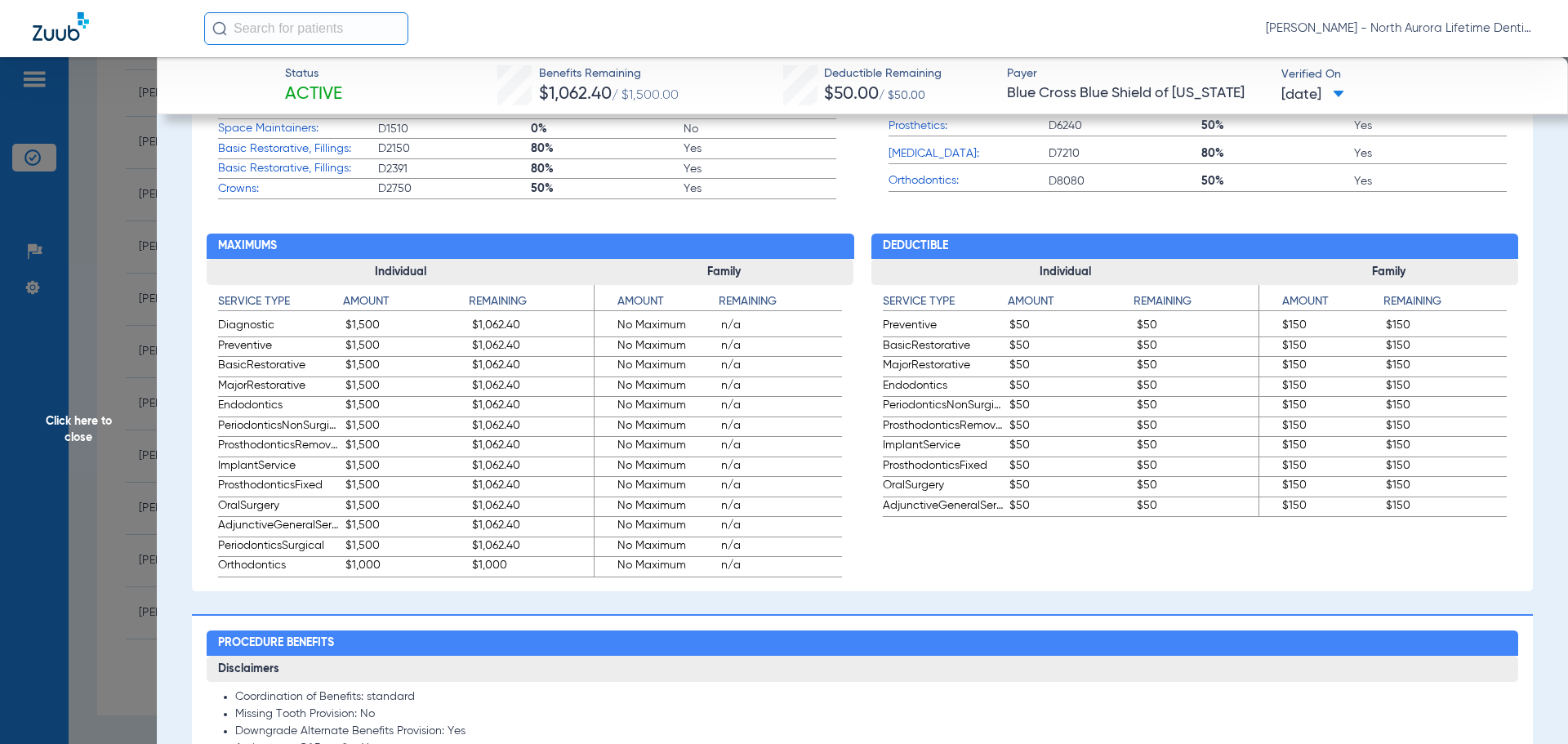
scroll to position [1062, 0]
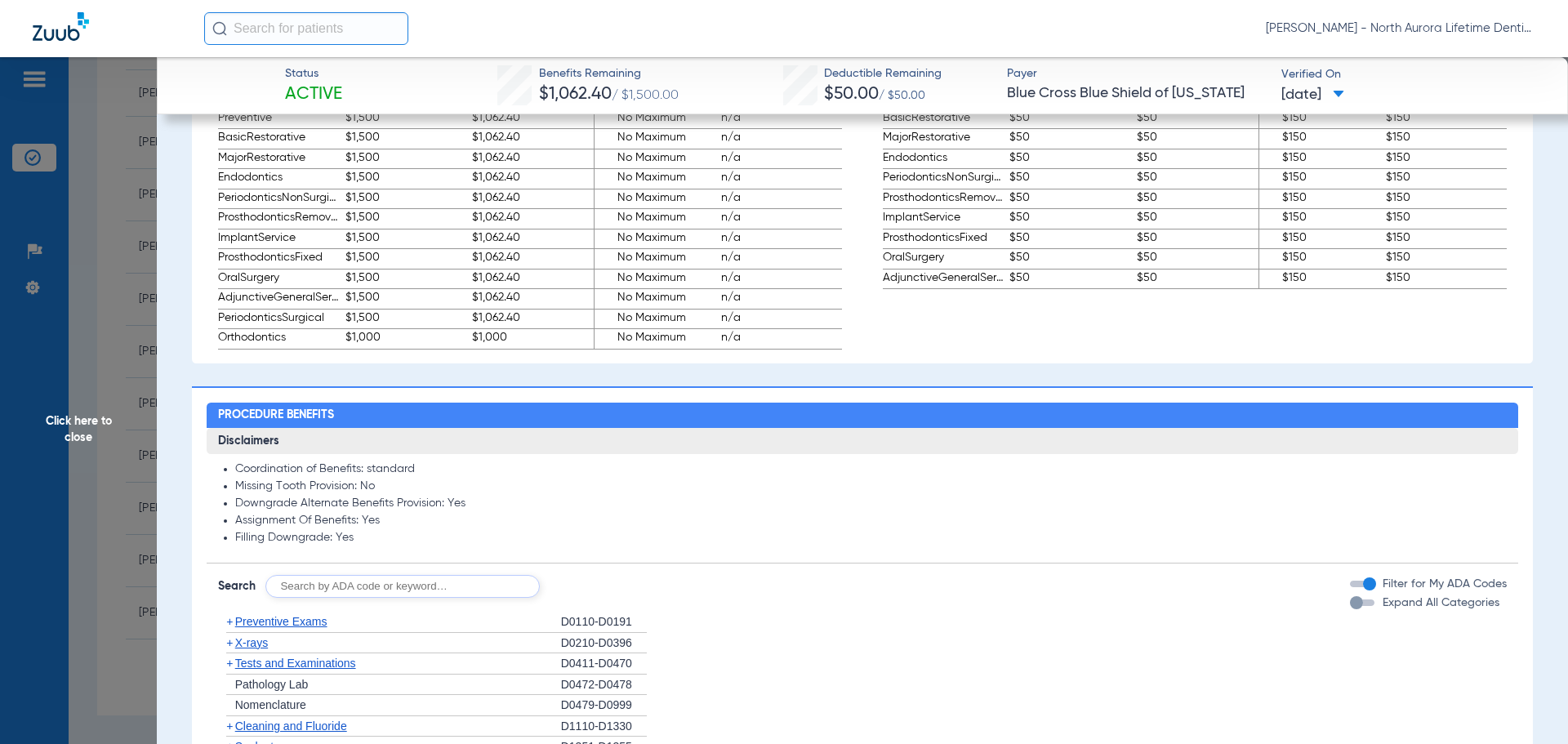
click at [1349, 606] on div "button" at bounding box center [1356, 603] width 13 height 13
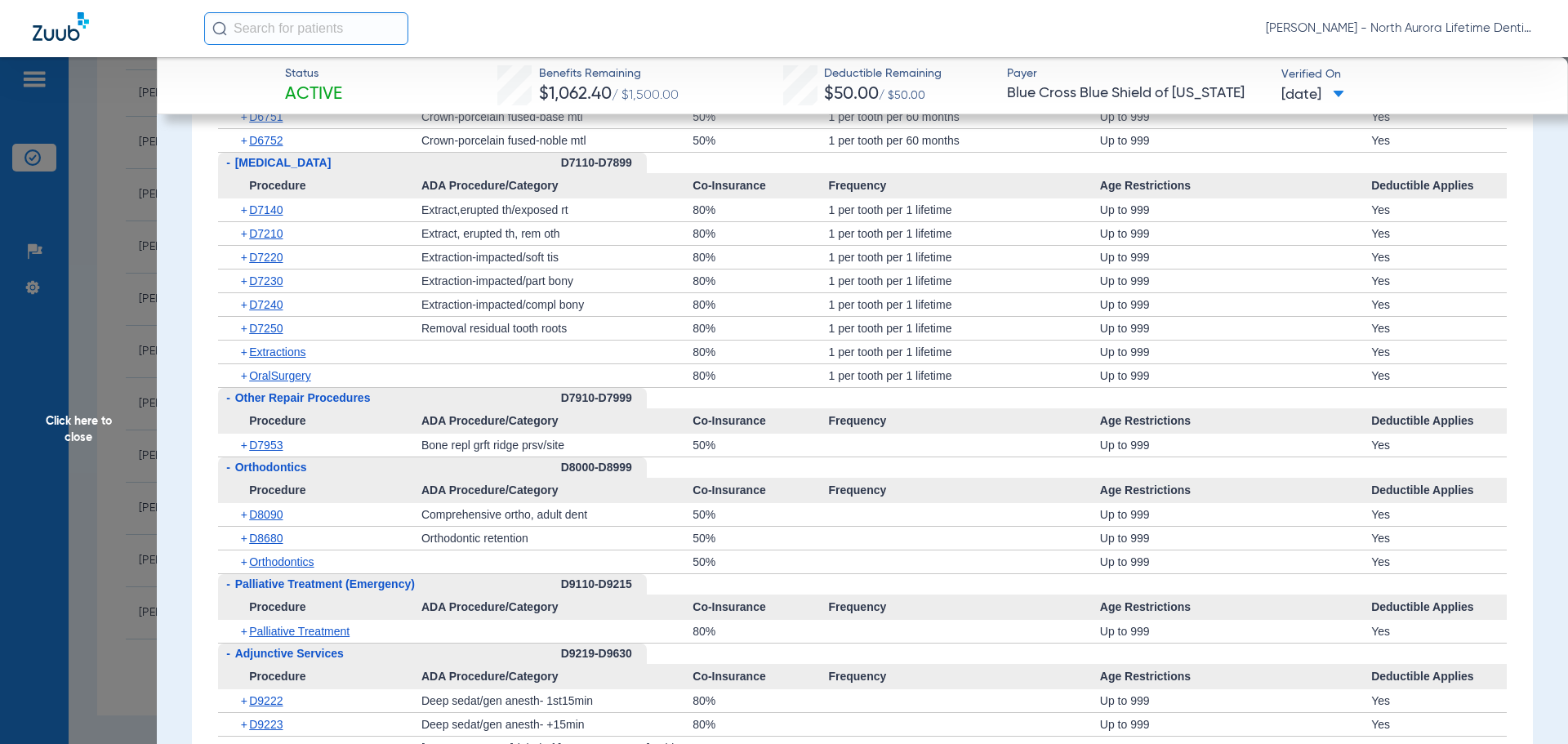
scroll to position [4575, 0]
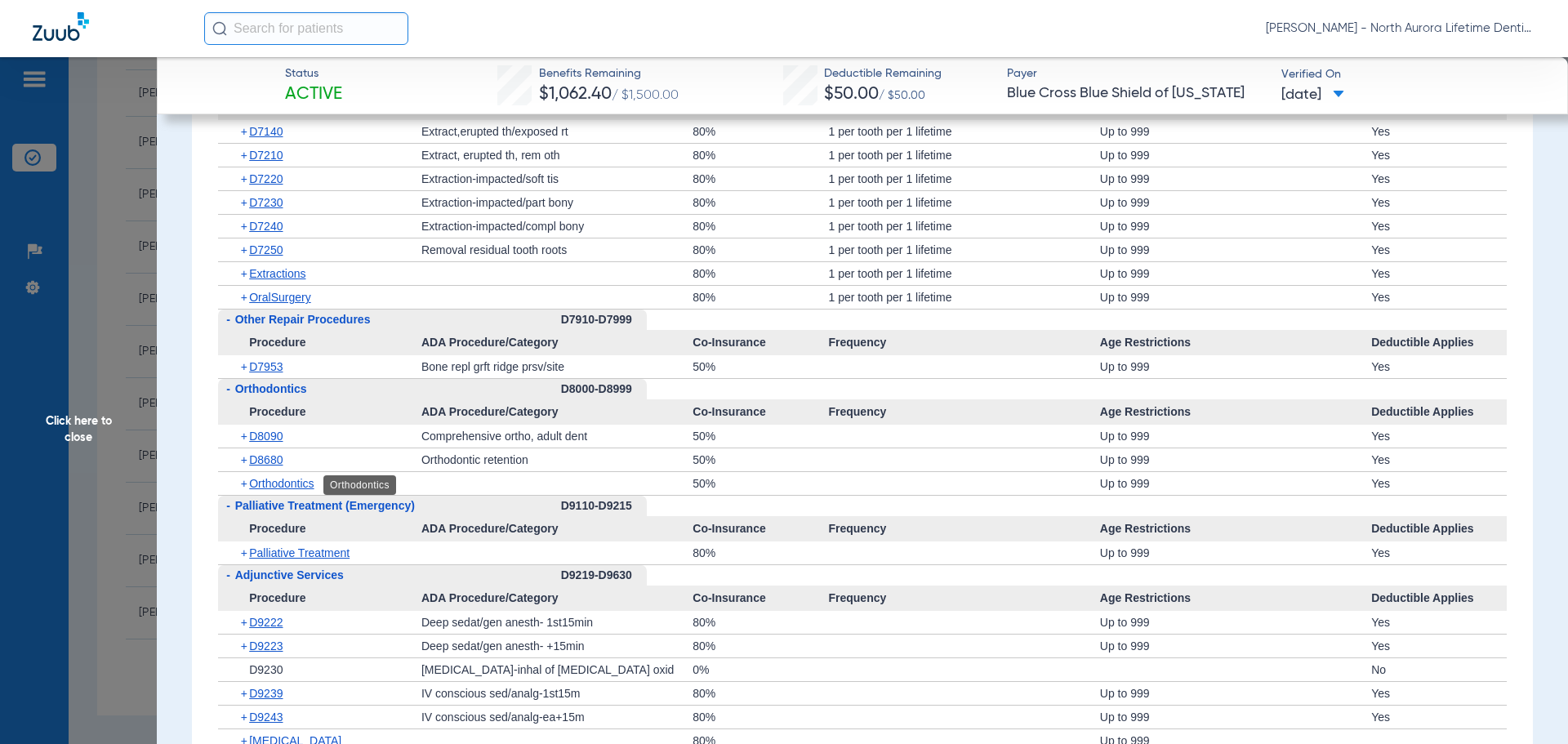
click at [270, 484] on span "Orthodontics" at bounding box center [282, 484] width 65 height 13
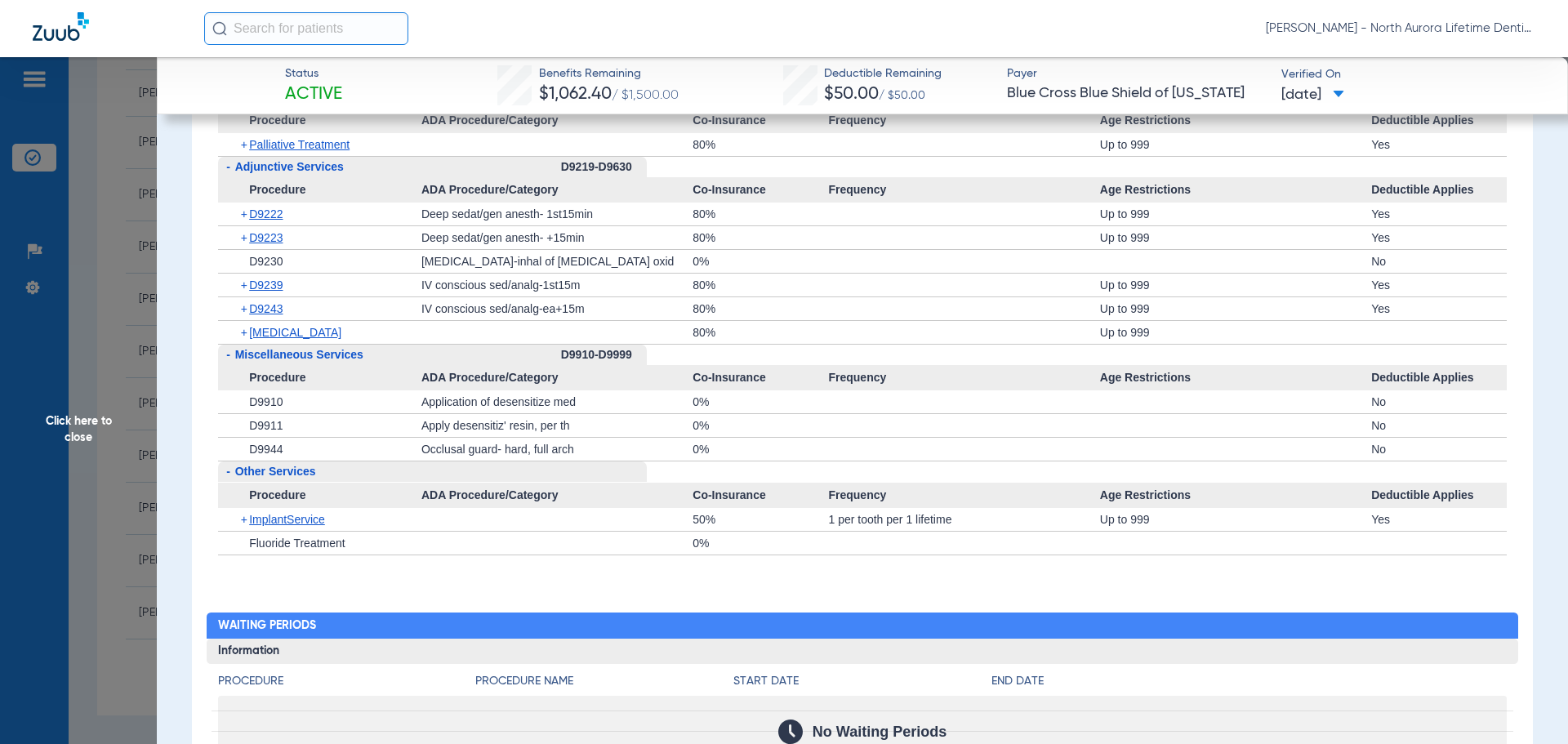
scroll to position [4657, 0]
